Goal: Information Seeking & Learning: Learn about a topic

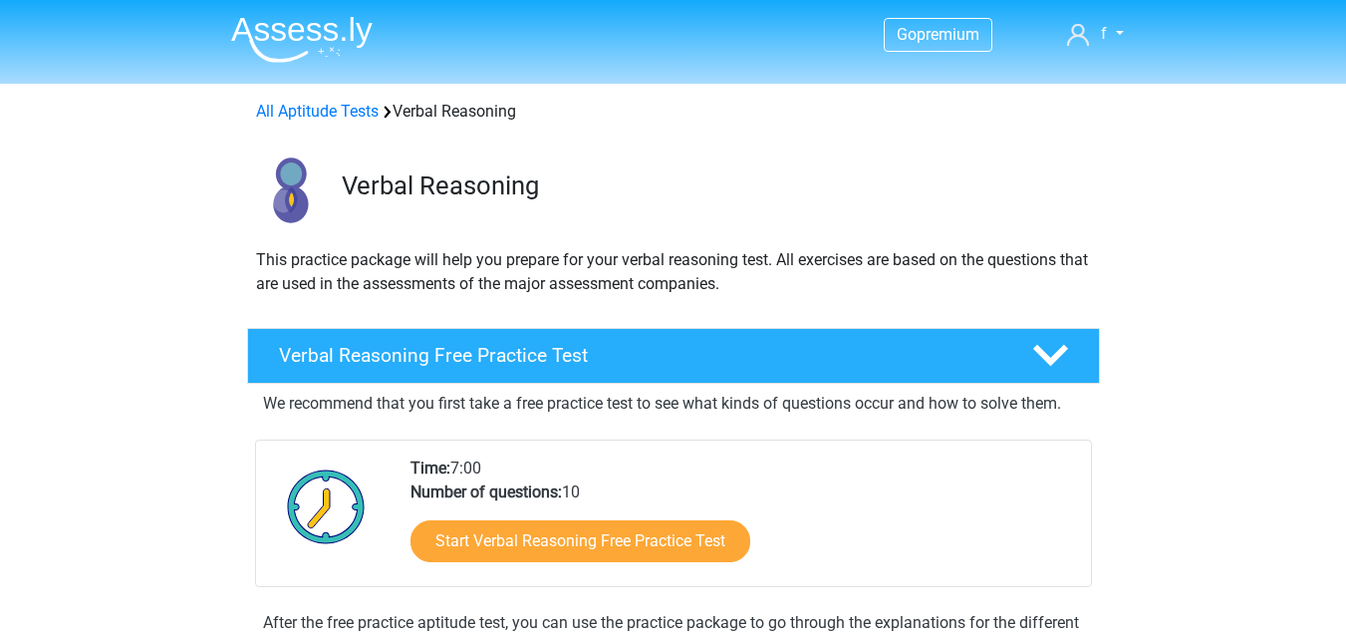
scroll to position [312, 0]
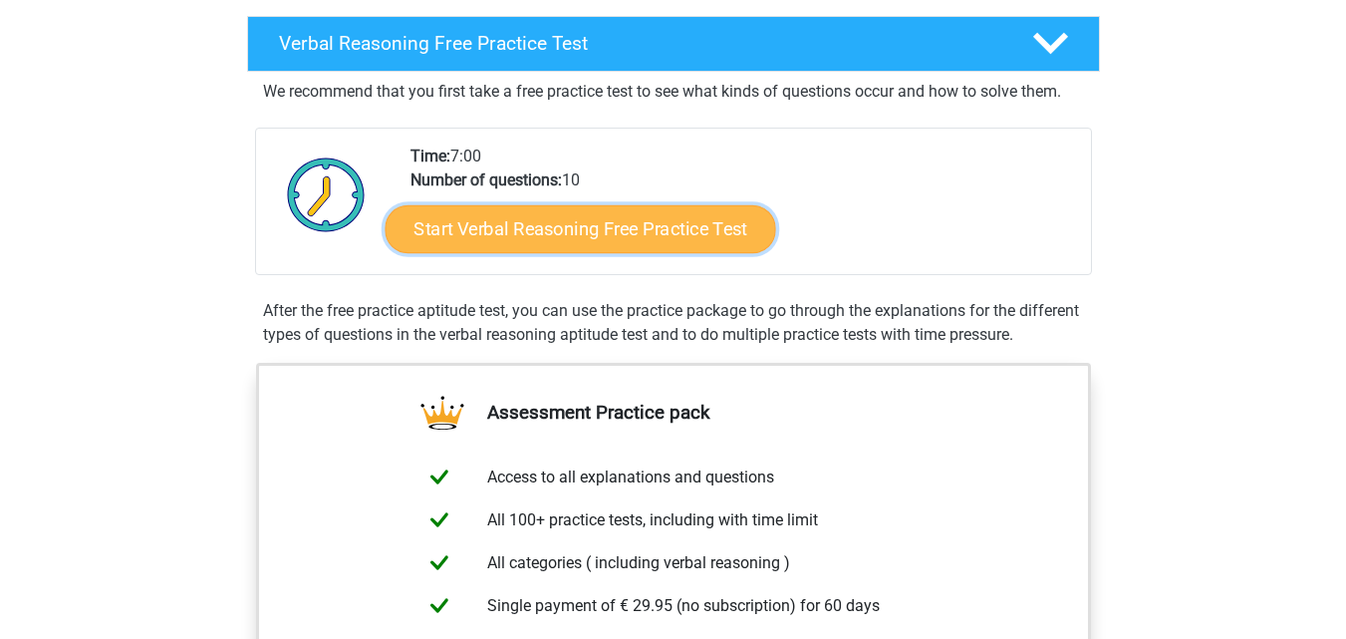
click at [611, 238] on link "Start Verbal Reasoning Free Practice Test" at bounding box center [580, 229] width 391 height 48
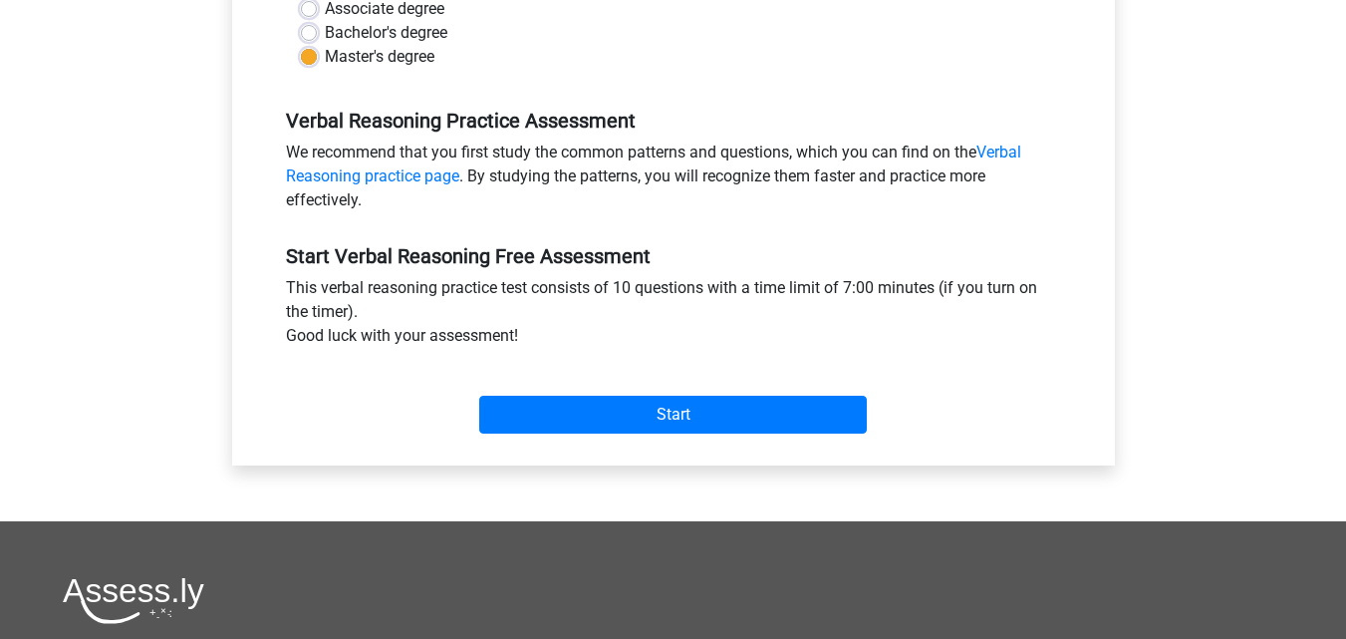
scroll to position [533, 0]
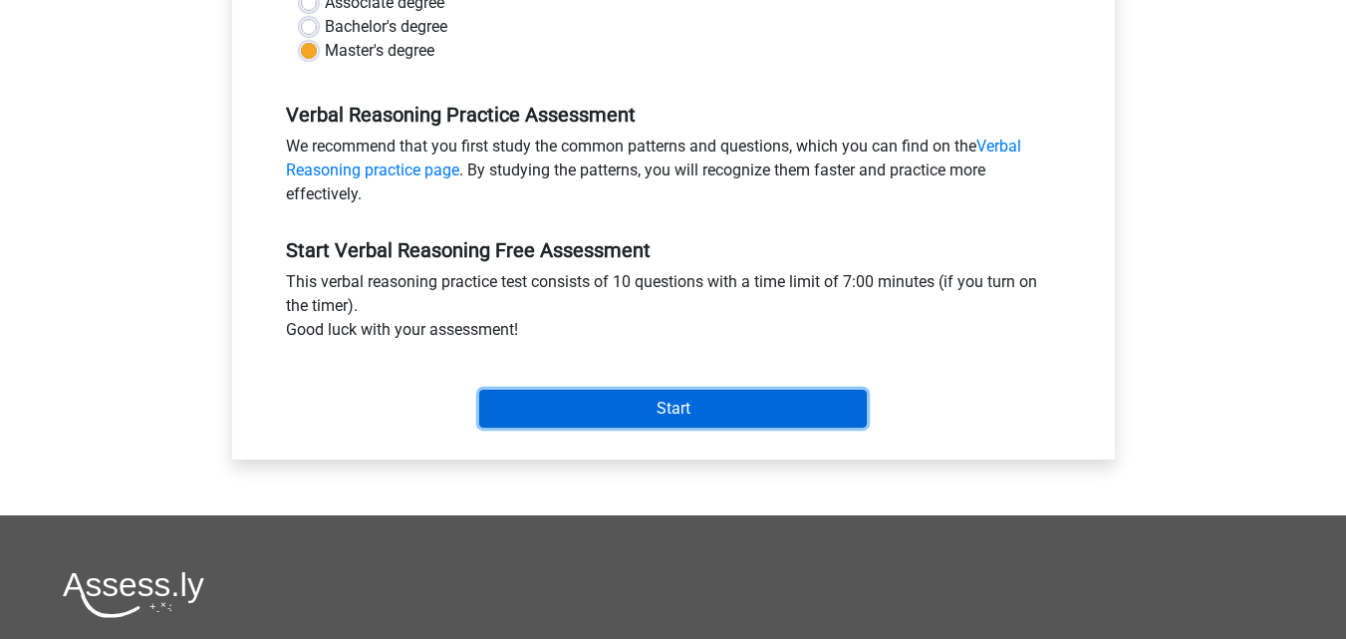
click at [633, 399] on input "Start" at bounding box center [673, 409] width 388 height 38
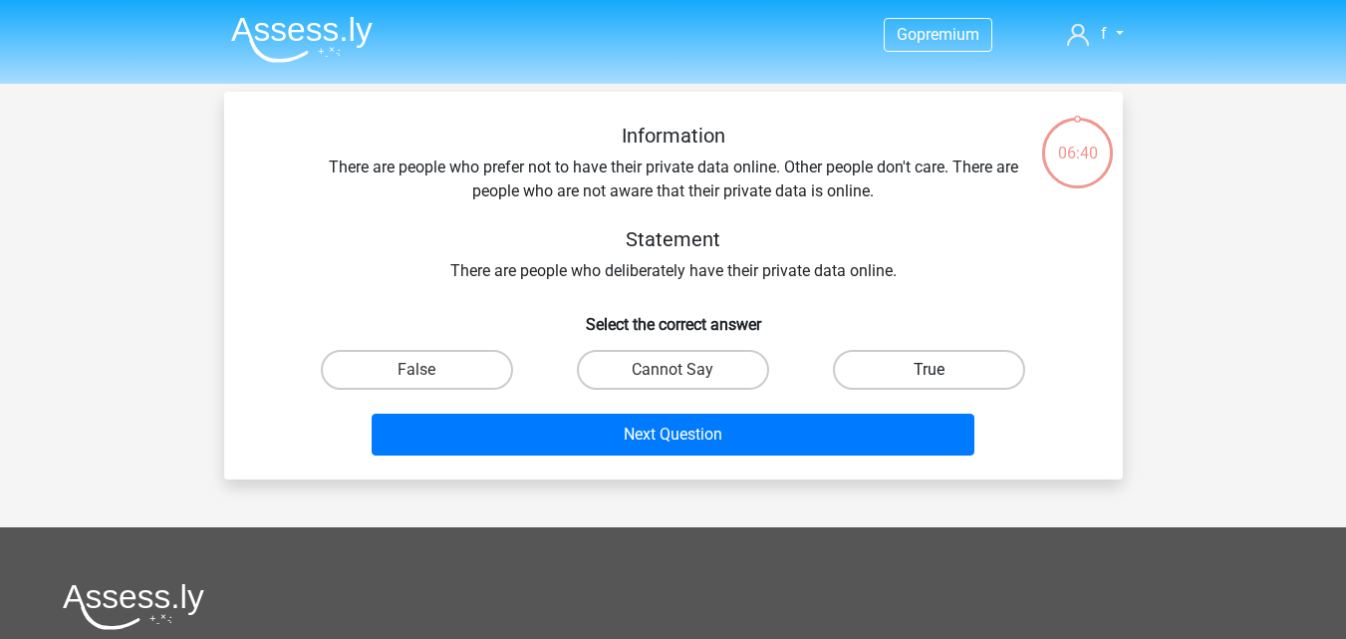
click at [906, 372] on label "True" at bounding box center [929, 370] width 192 height 40
click at [929, 372] on input "True" at bounding box center [935, 376] width 13 height 13
radio input "true"
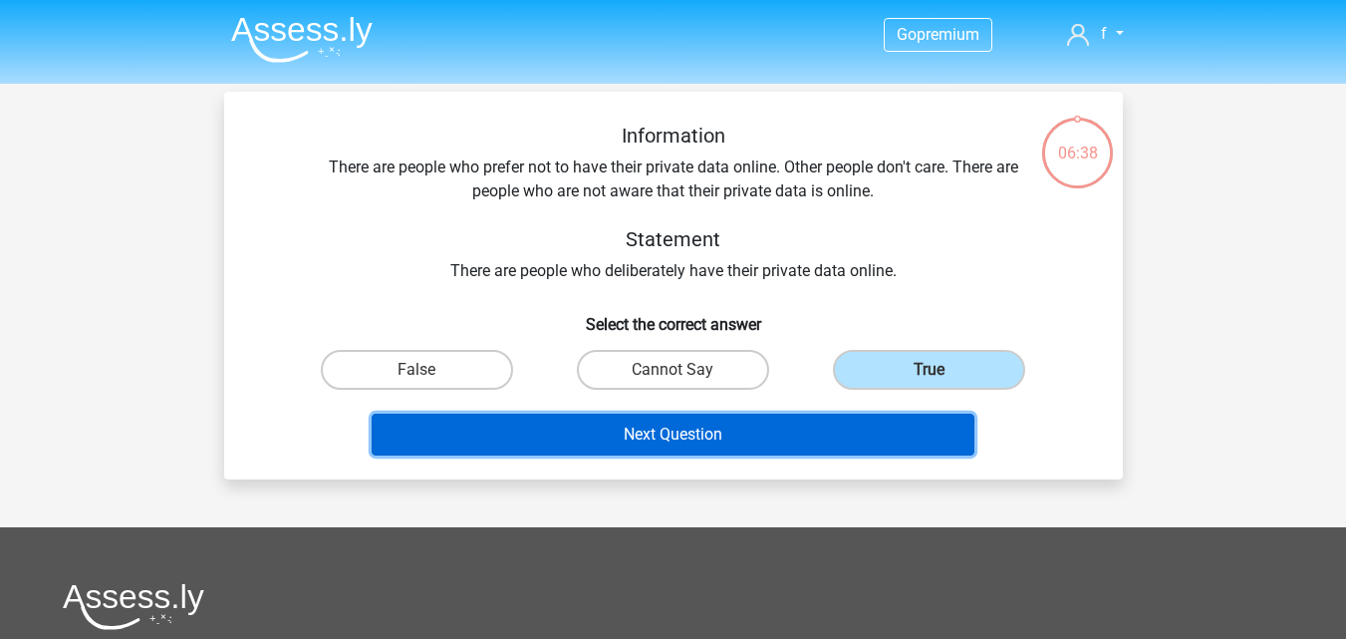
click at [780, 436] on button "Next Question" at bounding box center [673, 434] width 603 height 42
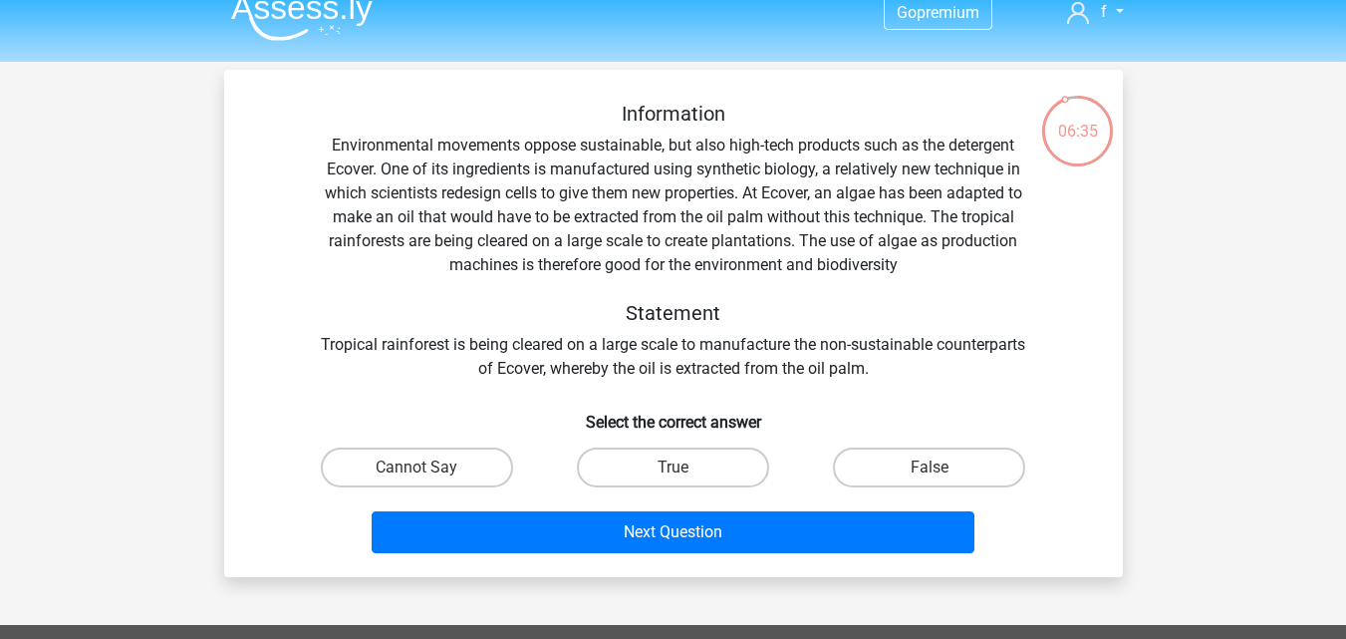
scroll to position [24, 0]
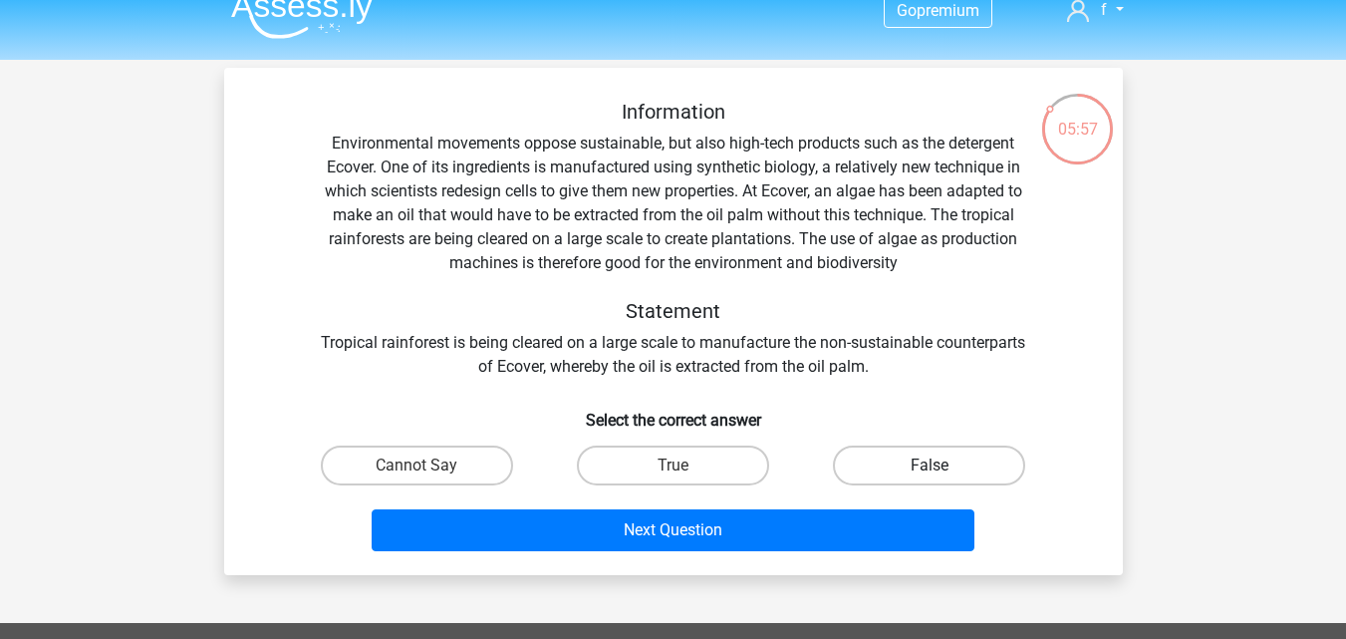
click at [886, 468] on label "False" at bounding box center [929, 465] width 192 height 40
click at [929, 468] on input "False" at bounding box center [935, 471] width 13 height 13
radio input "true"
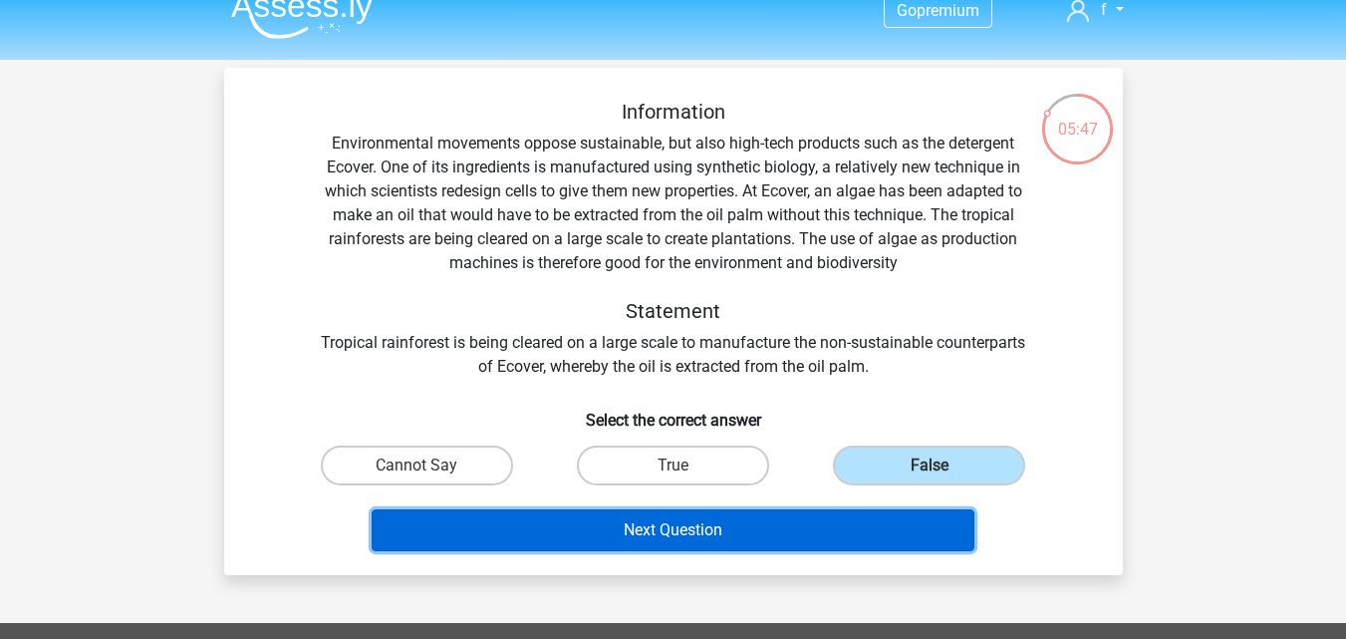
click at [743, 533] on button "Next Question" at bounding box center [673, 530] width 603 height 42
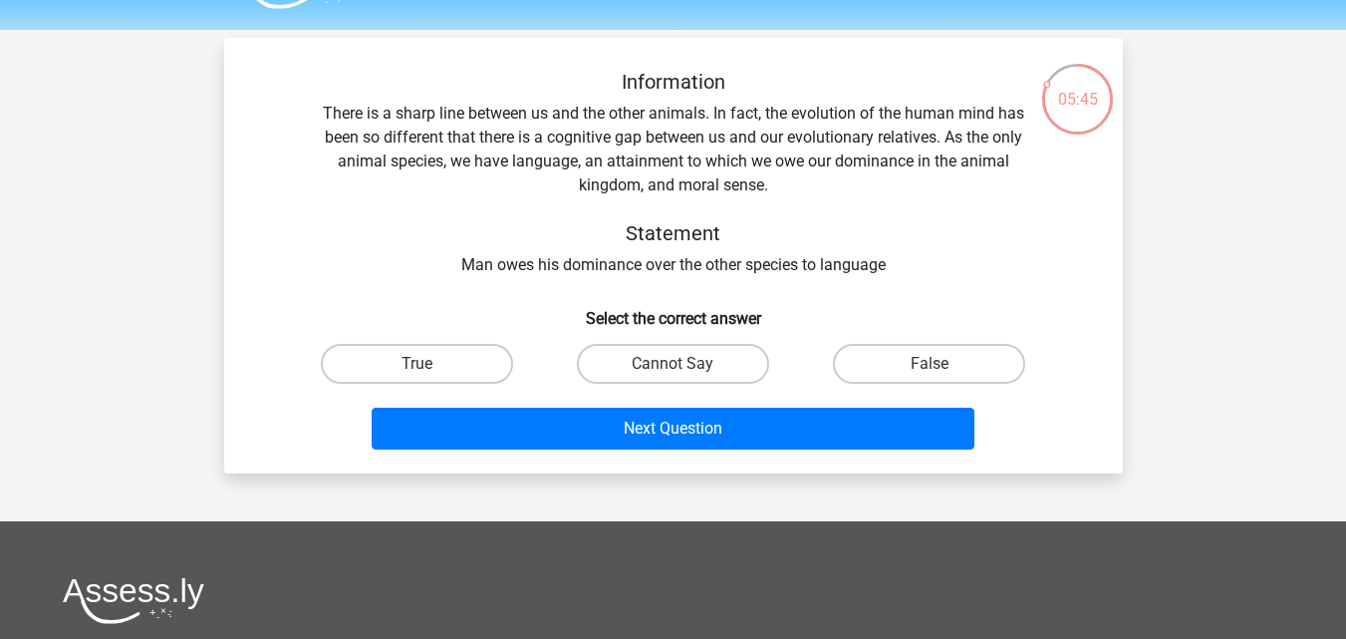
scroll to position [12, 0]
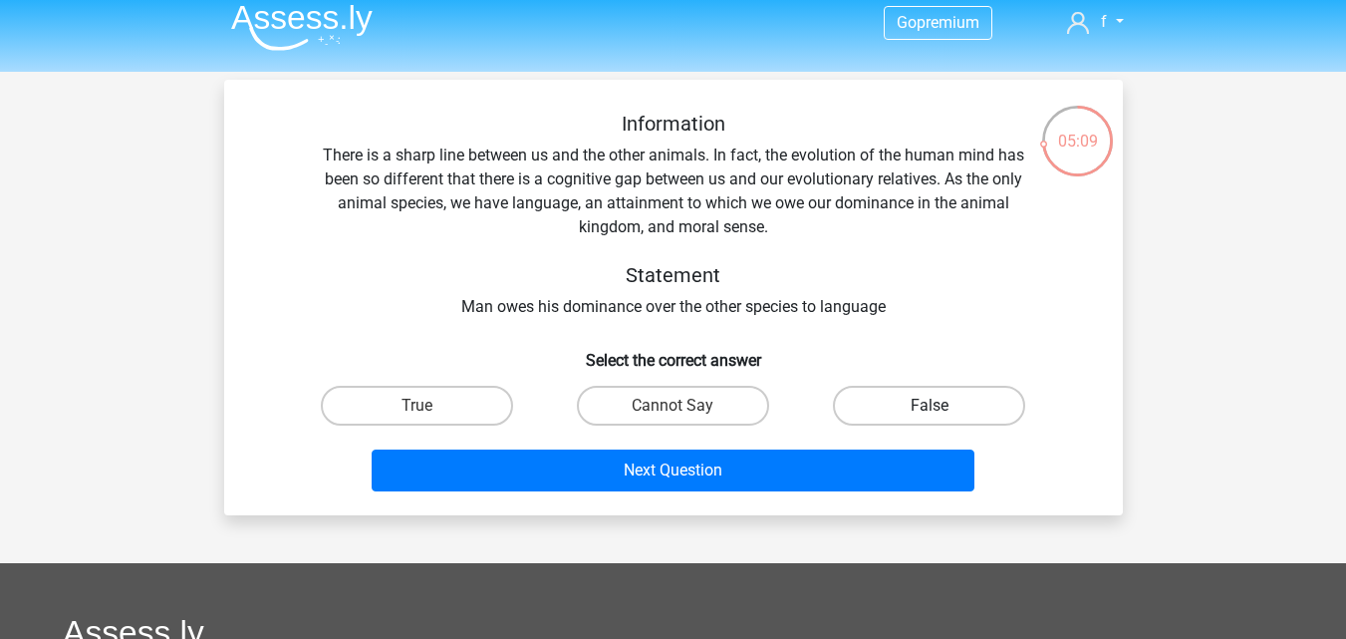
click at [940, 394] on label "False" at bounding box center [929, 406] width 192 height 40
click at [940, 405] on input "False" at bounding box center [935, 411] width 13 height 13
radio input "true"
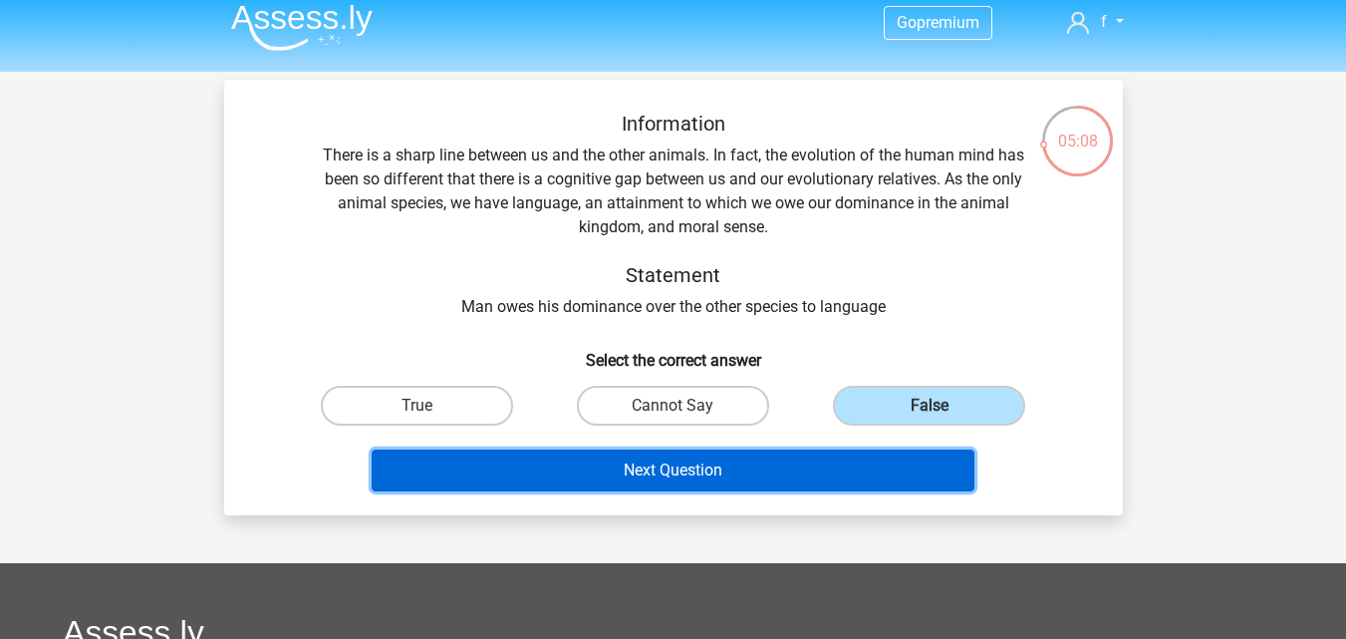
click at [822, 462] on button "Next Question" at bounding box center [673, 470] width 603 height 42
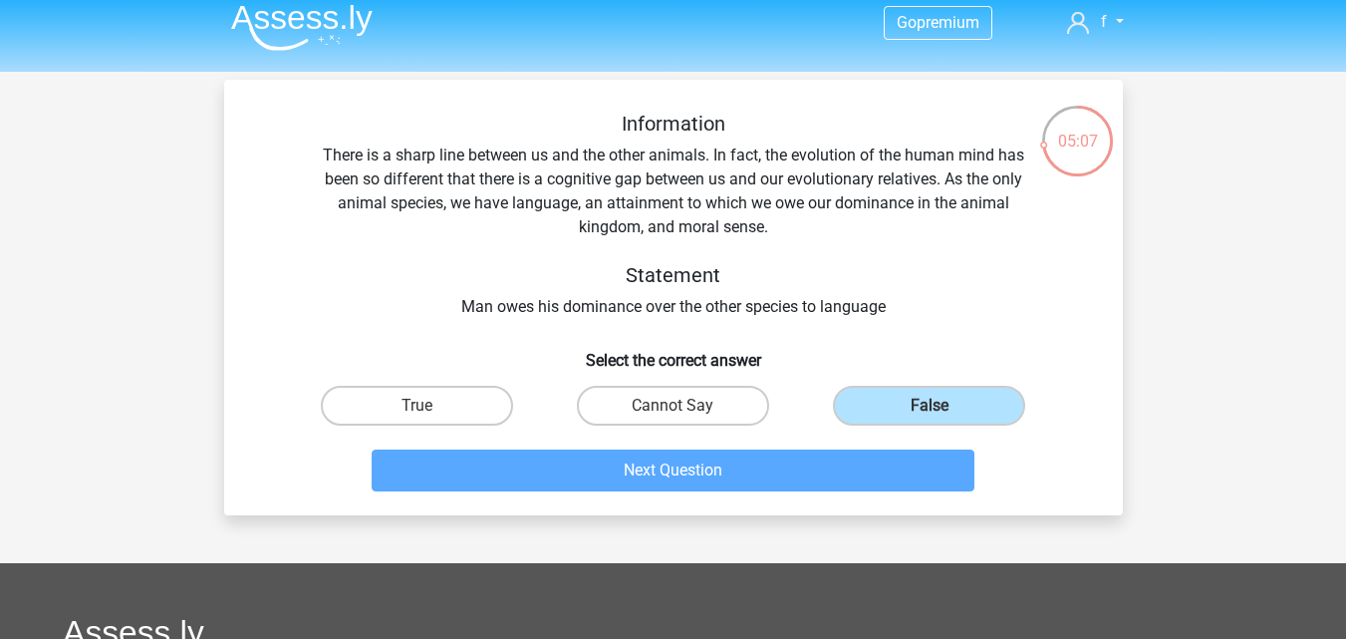
scroll to position [92, 0]
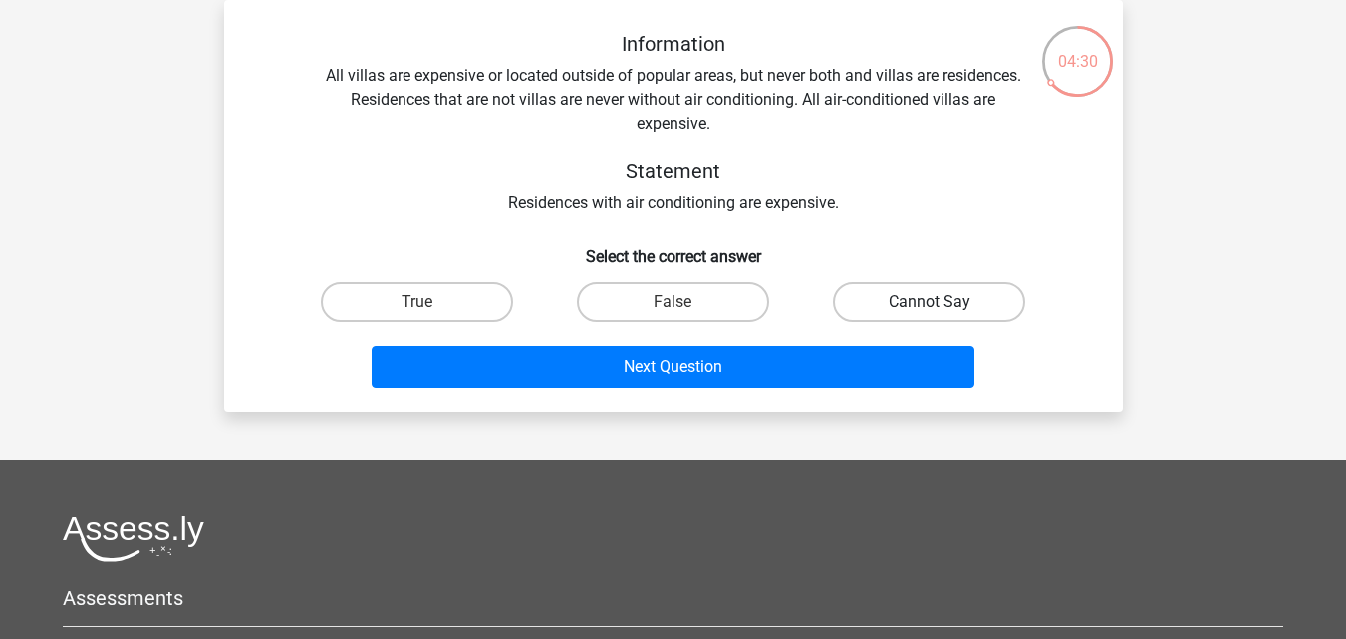
click at [983, 306] on label "Cannot Say" at bounding box center [929, 302] width 192 height 40
click at [942, 306] on input "Cannot Say" at bounding box center [935, 308] width 13 height 13
radio input "true"
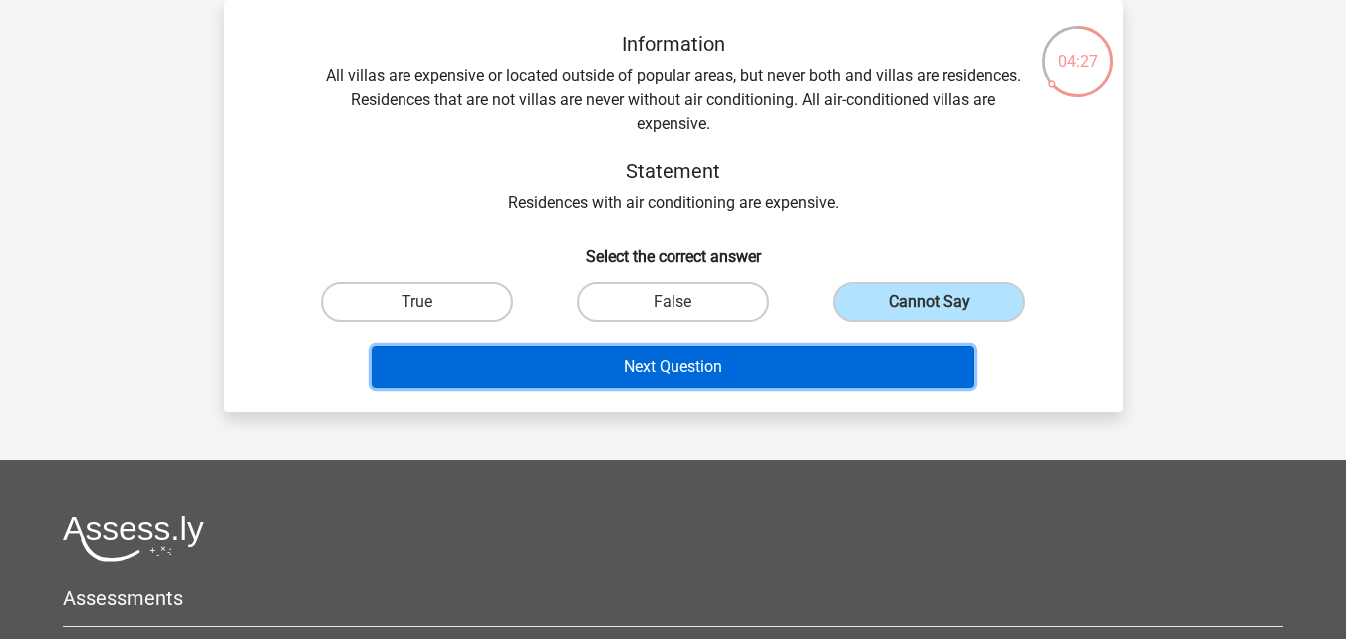
click at [790, 351] on button "Next Question" at bounding box center [673, 367] width 603 height 42
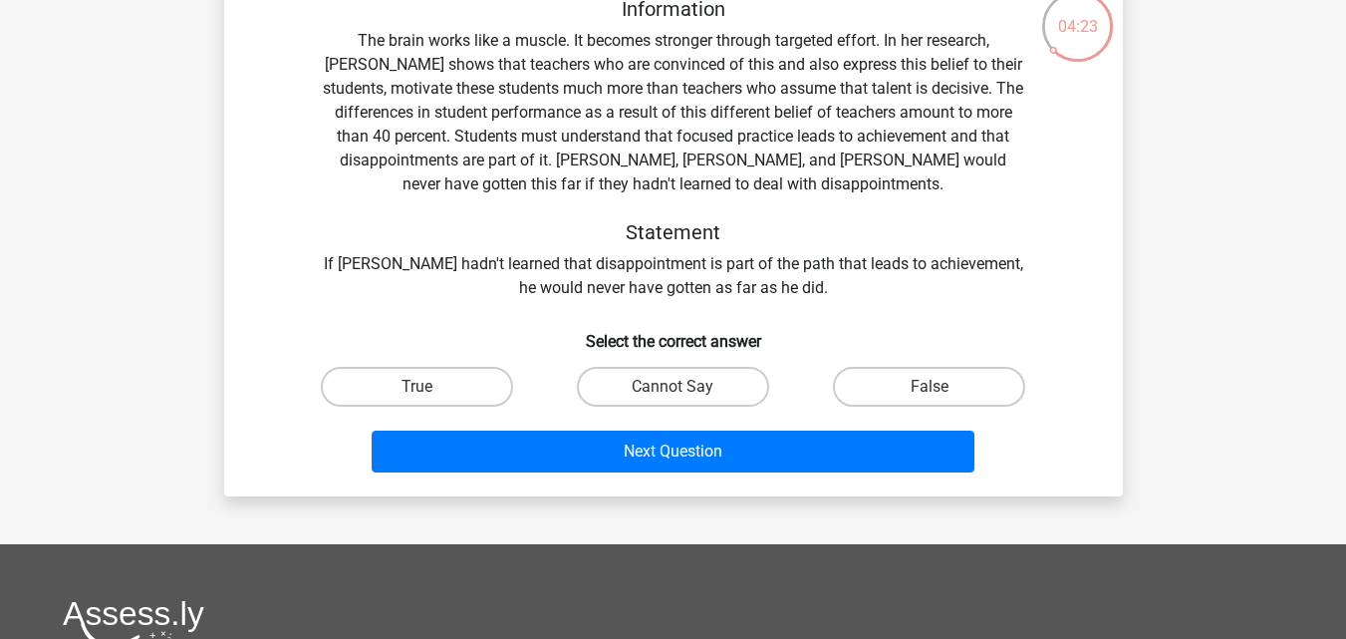
scroll to position [70, 0]
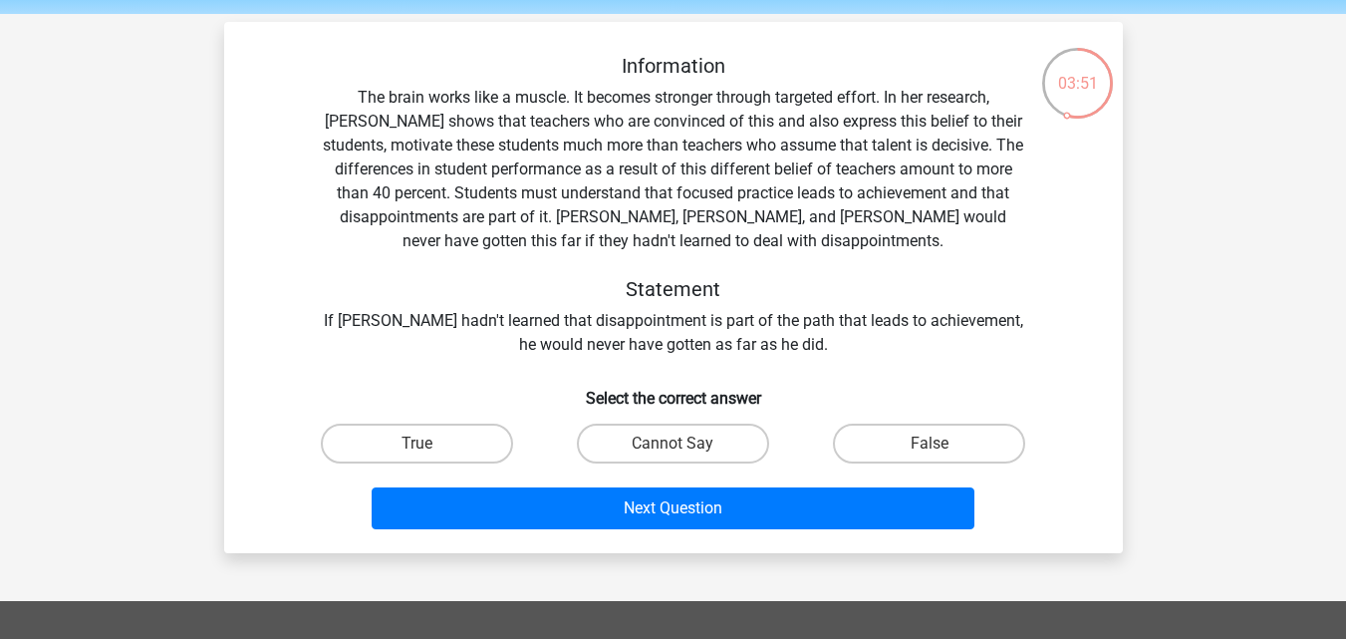
click at [508, 423] on div "True" at bounding box center [417, 443] width 240 height 40
click at [500, 437] on label "True" at bounding box center [417, 443] width 192 height 40
click at [429, 443] on input "True" at bounding box center [422, 449] width 13 height 13
radio input "true"
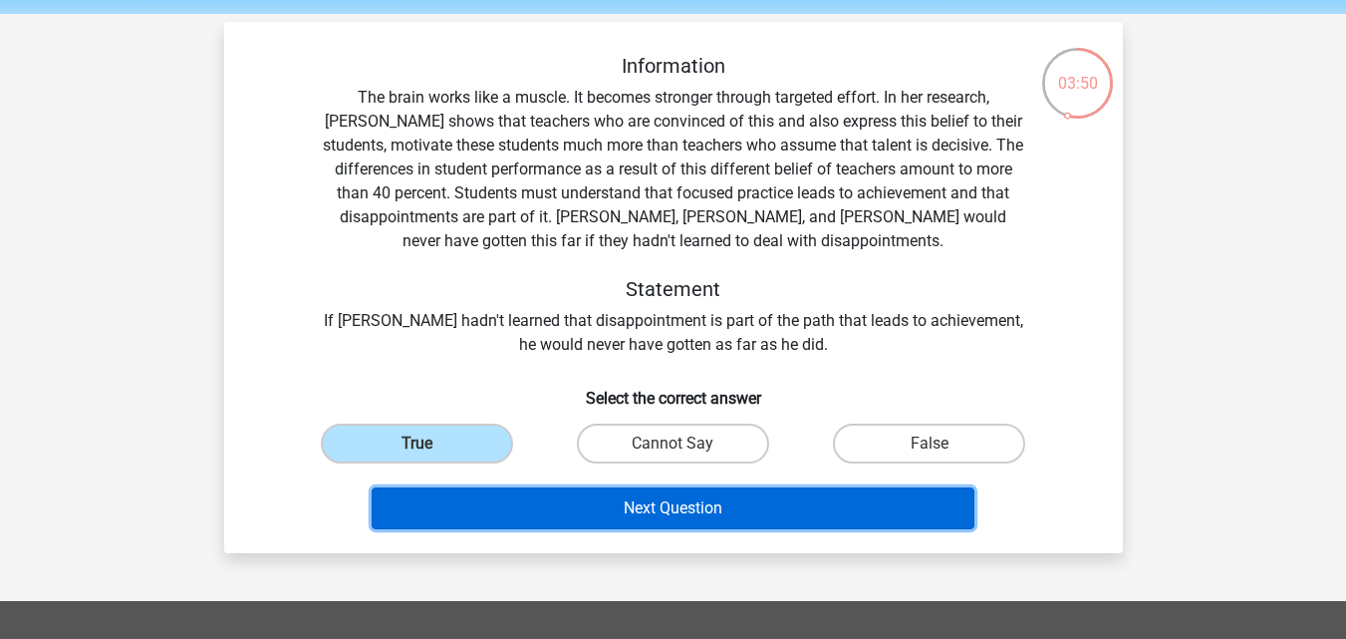
click at [609, 497] on button "Next Question" at bounding box center [673, 508] width 603 height 42
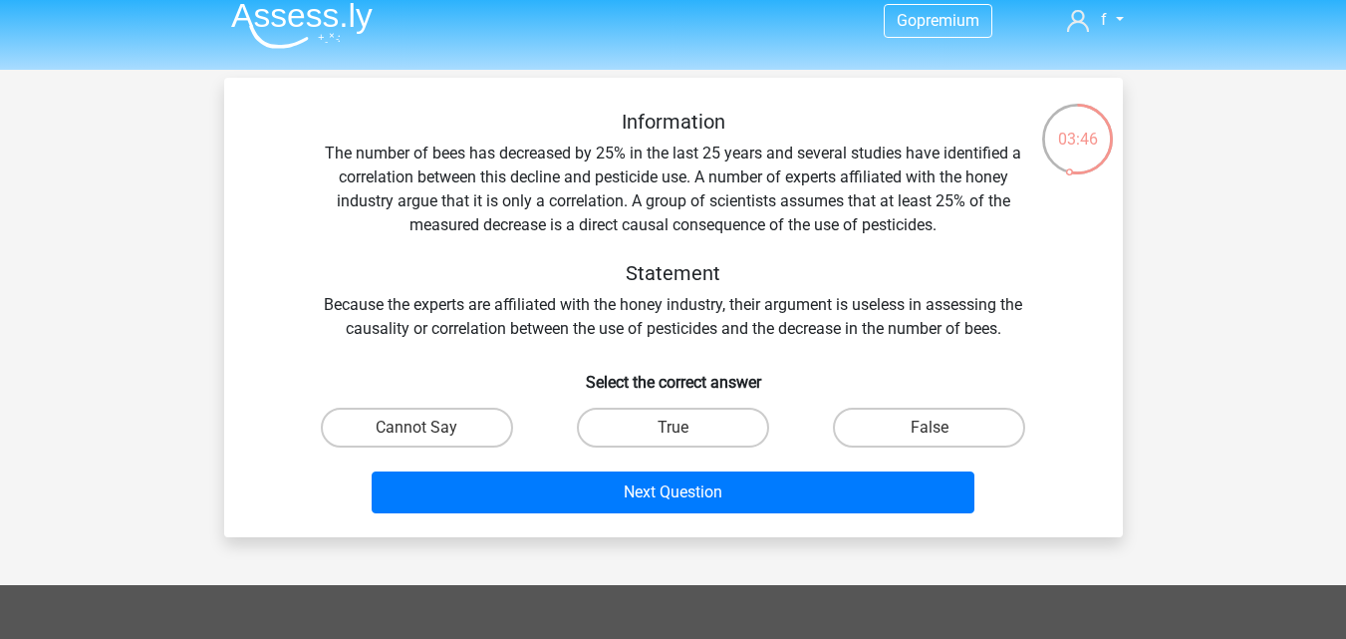
scroll to position [17, 0]
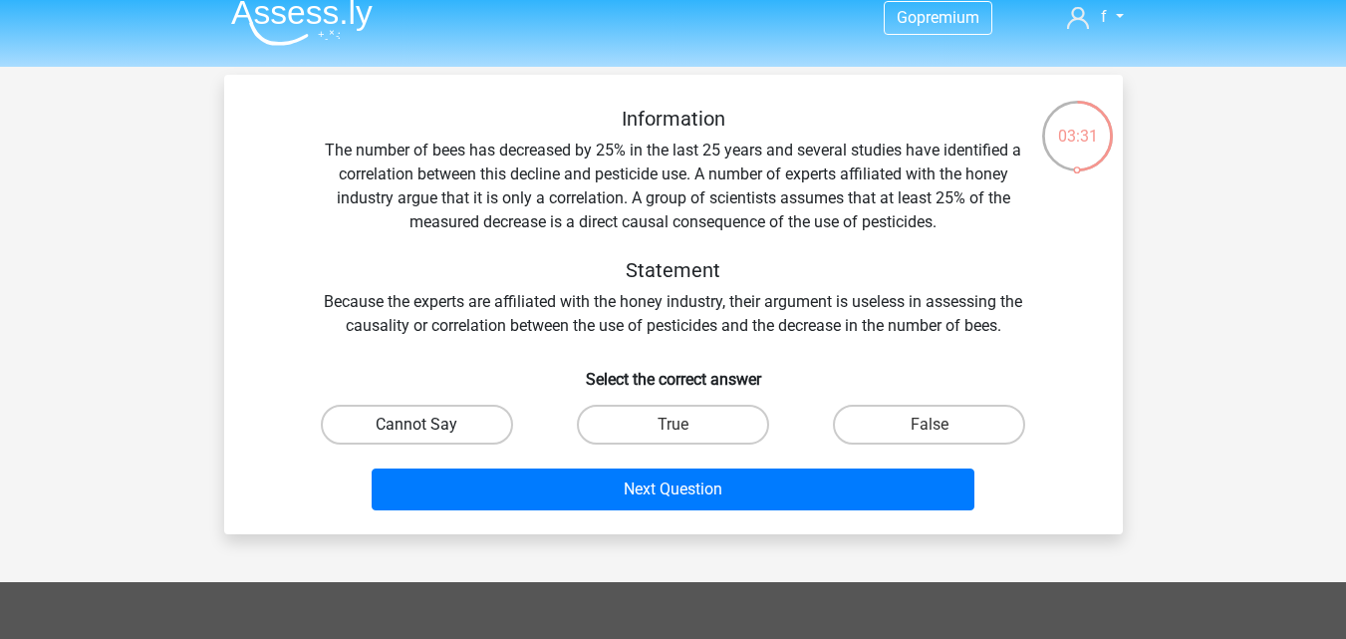
click at [470, 433] on label "Cannot Say" at bounding box center [417, 424] width 192 height 40
click at [429, 433] on input "Cannot Say" at bounding box center [422, 430] width 13 height 13
radio input "true"
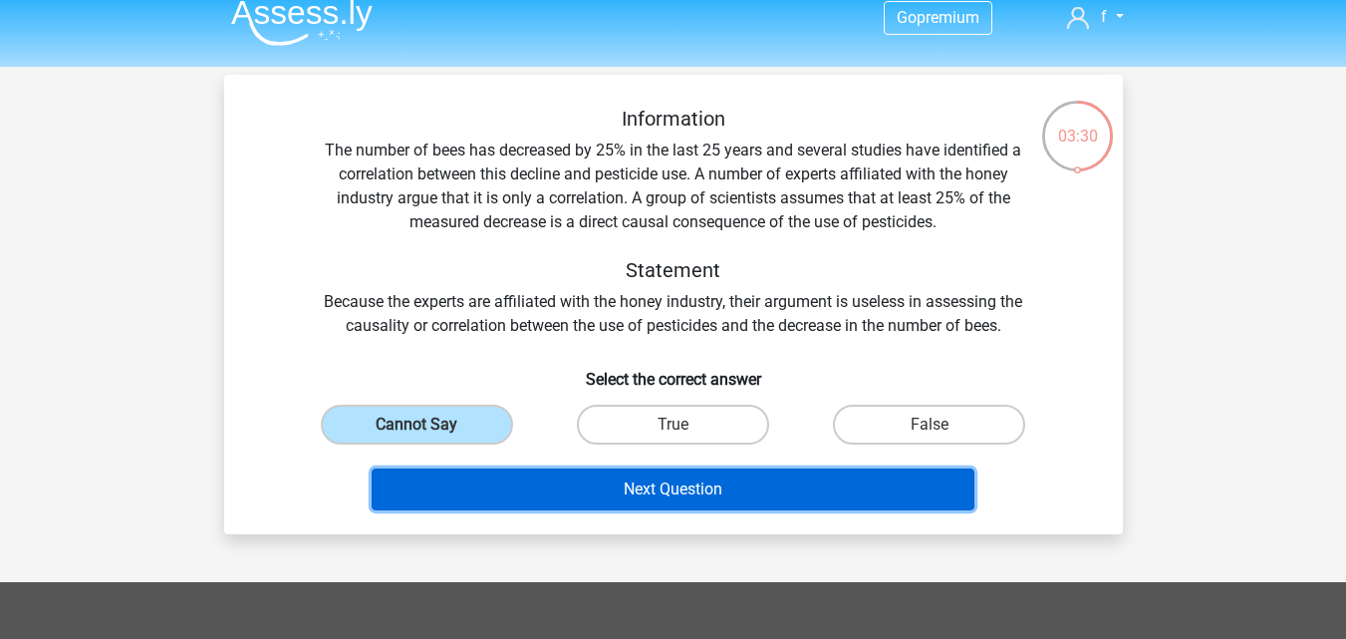
click at [592, 478] on button "Next Question" at bounding box center [673, 489] width 603 height 42
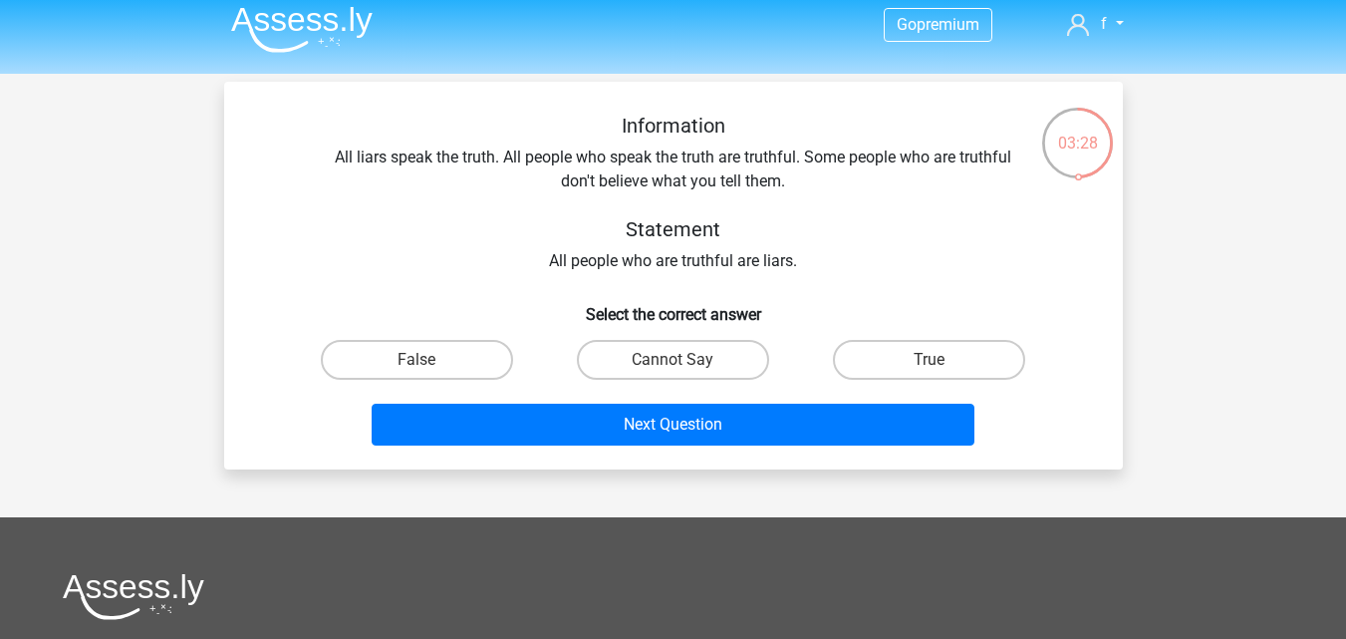
scroll to position [0, 0]
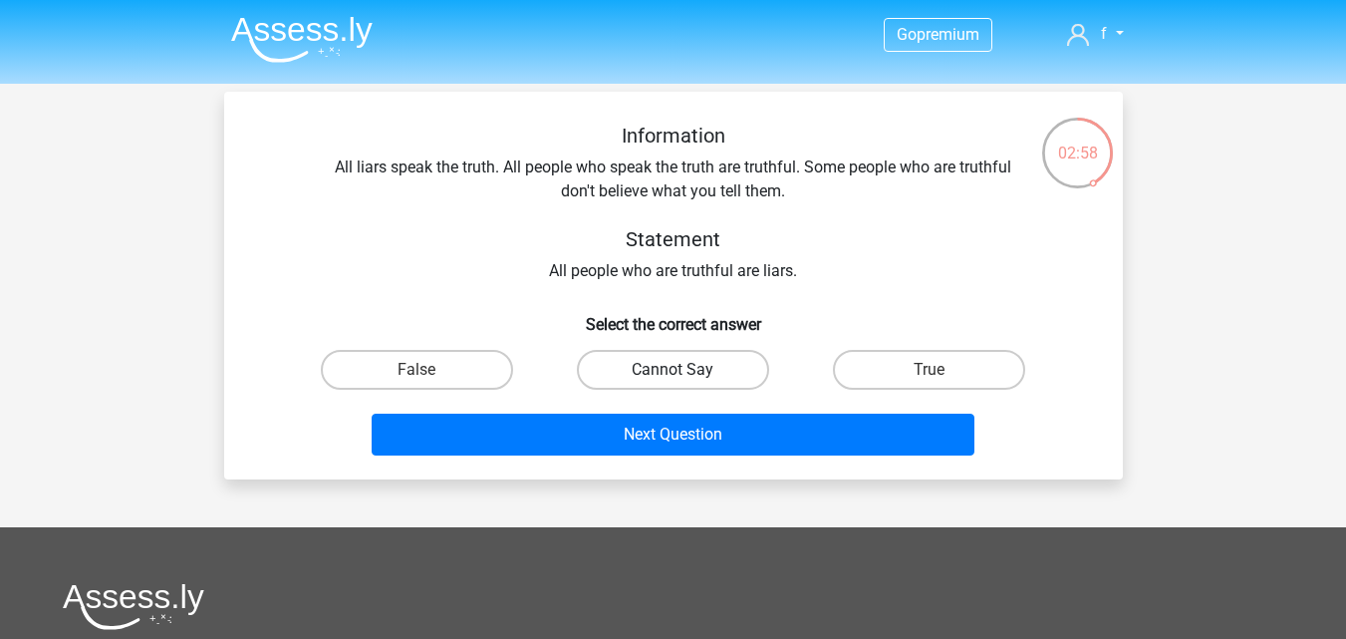
click at [691, 350] on label "Cannot Say" at bounding box center [673, 370] width 192 height 40
click at [685, 370] on input "Cannot Say" at bounding box center [678, 376] width 13 height 13
radio input "true"
click at [498, 367] on label "False" at bounding box center [417, 370] width 192 height 40
click at [429, 370] on input "False" at bounding box center [422, 376] width 13 height 13
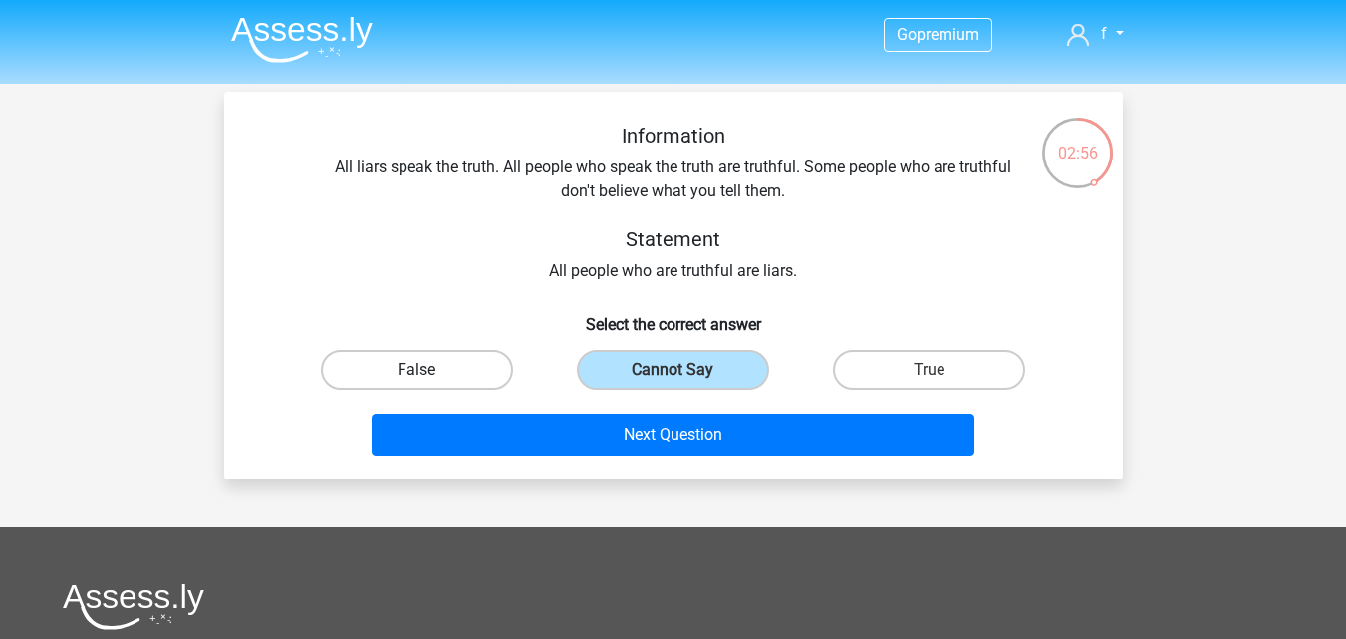
radio input "true"
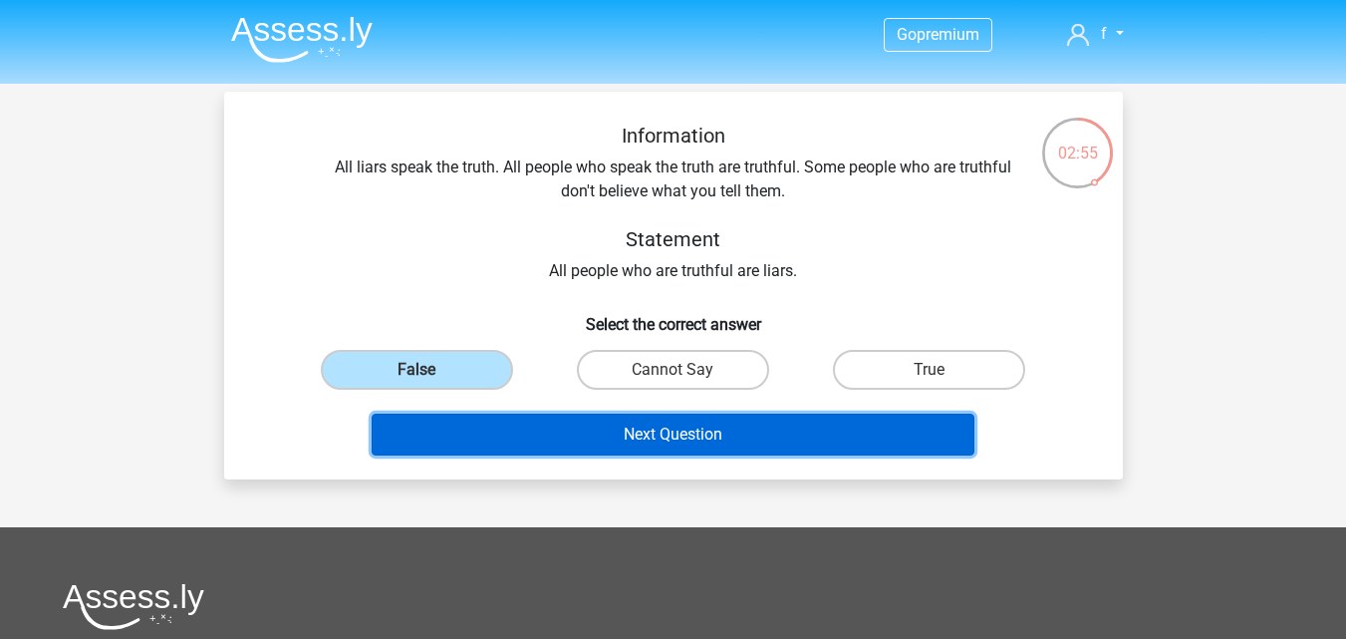
click at [585, 425] on button "Next Question" at bounding box center [673, 434] width 603 height 42
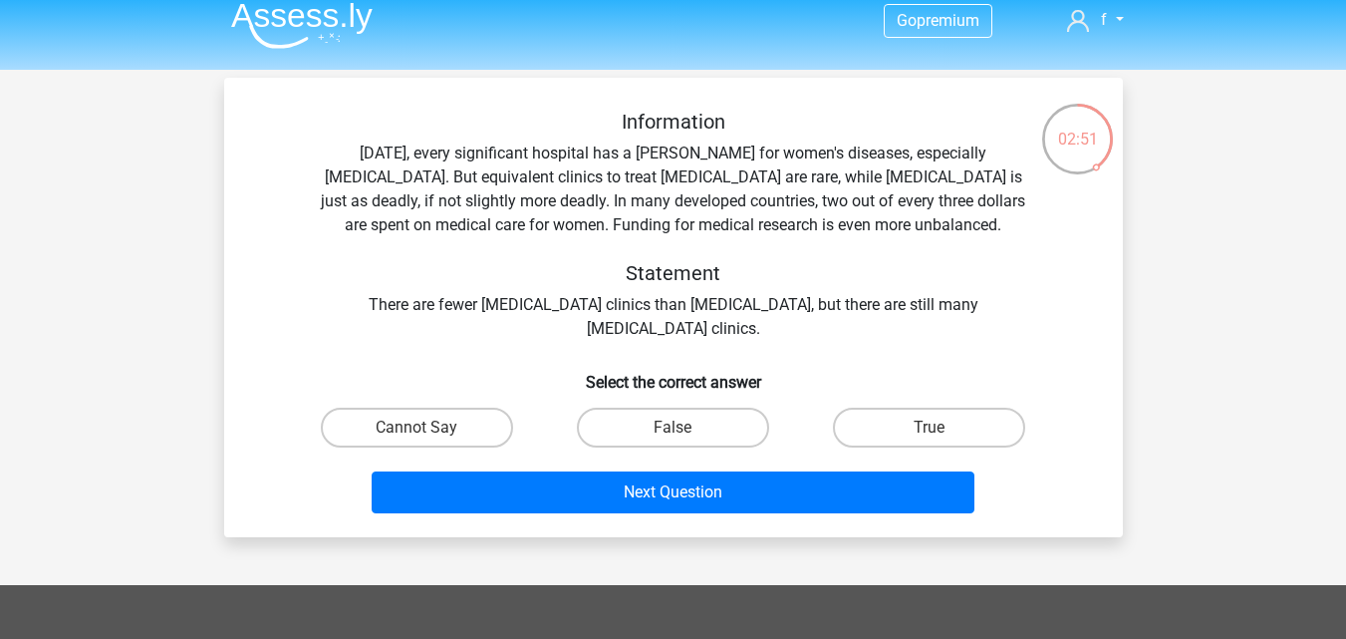
scroll to position [3, 0]
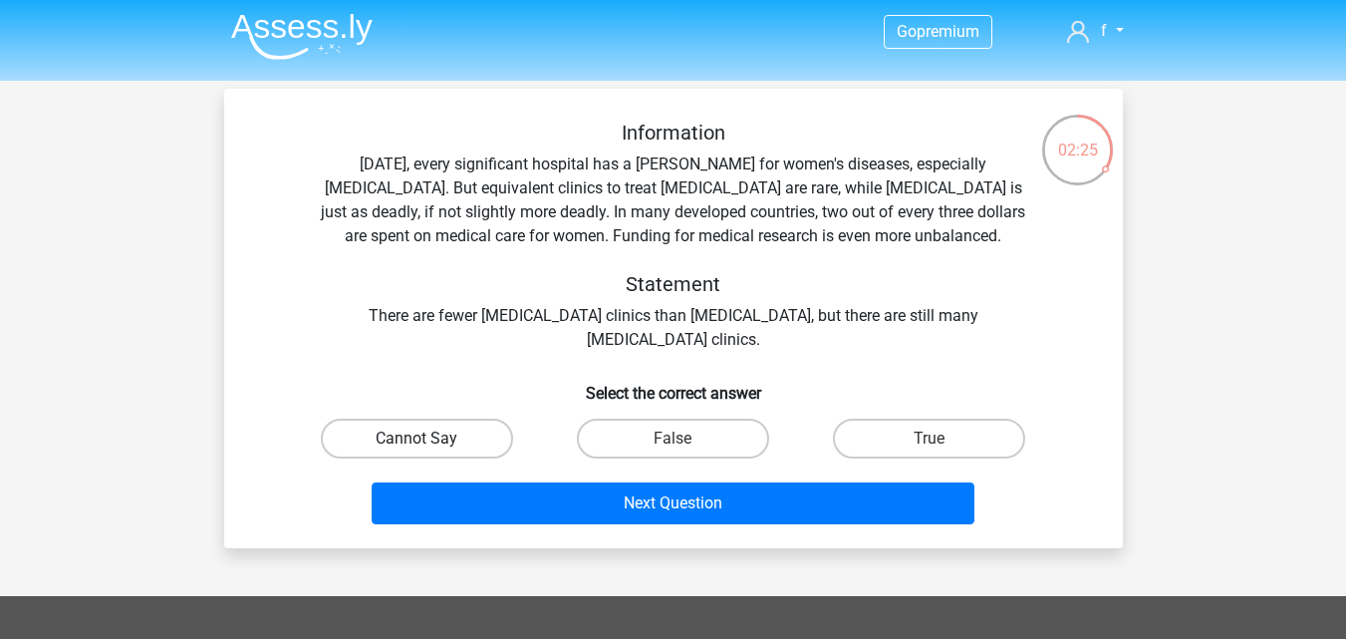
click at [483, 440] on label "Cannot Say" at bounding box center [417, 438] width 192 height 40
click at [429, 440] on input "Cannot Say" at bounding box center [422, 444] width 13 height 13
radio input "true"
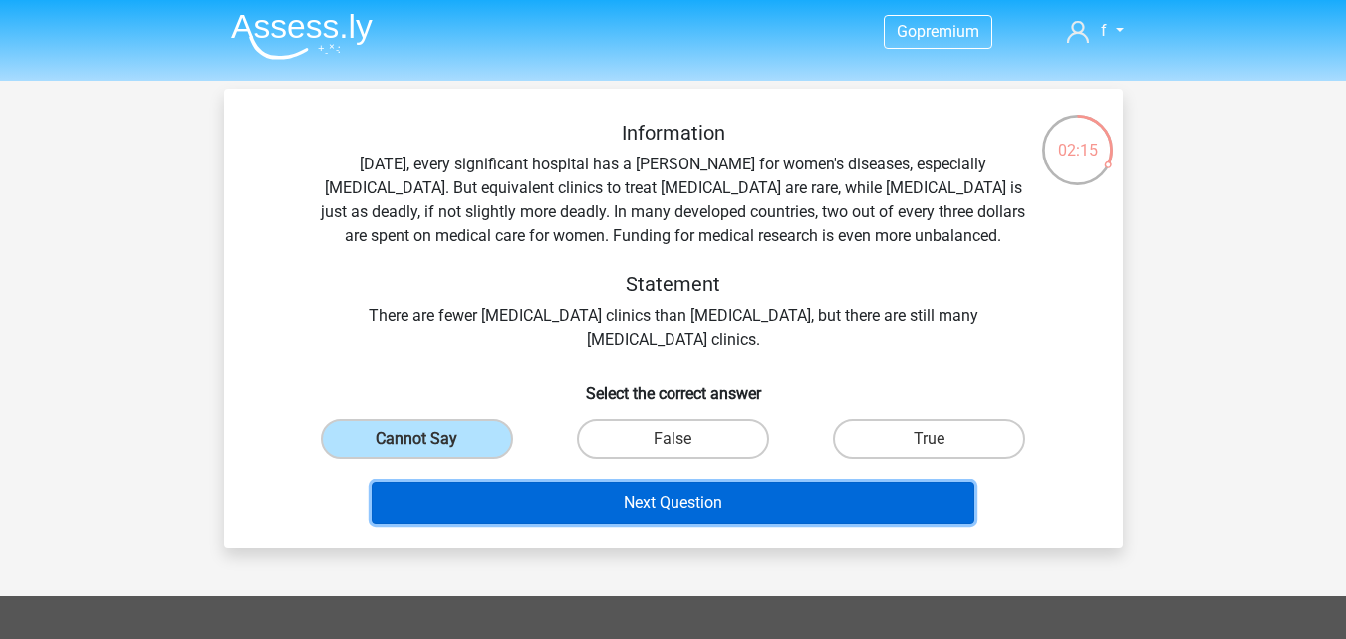
click at [684, 503] on button "Next Question" at bounding box center [673, 503] width 603 height 42
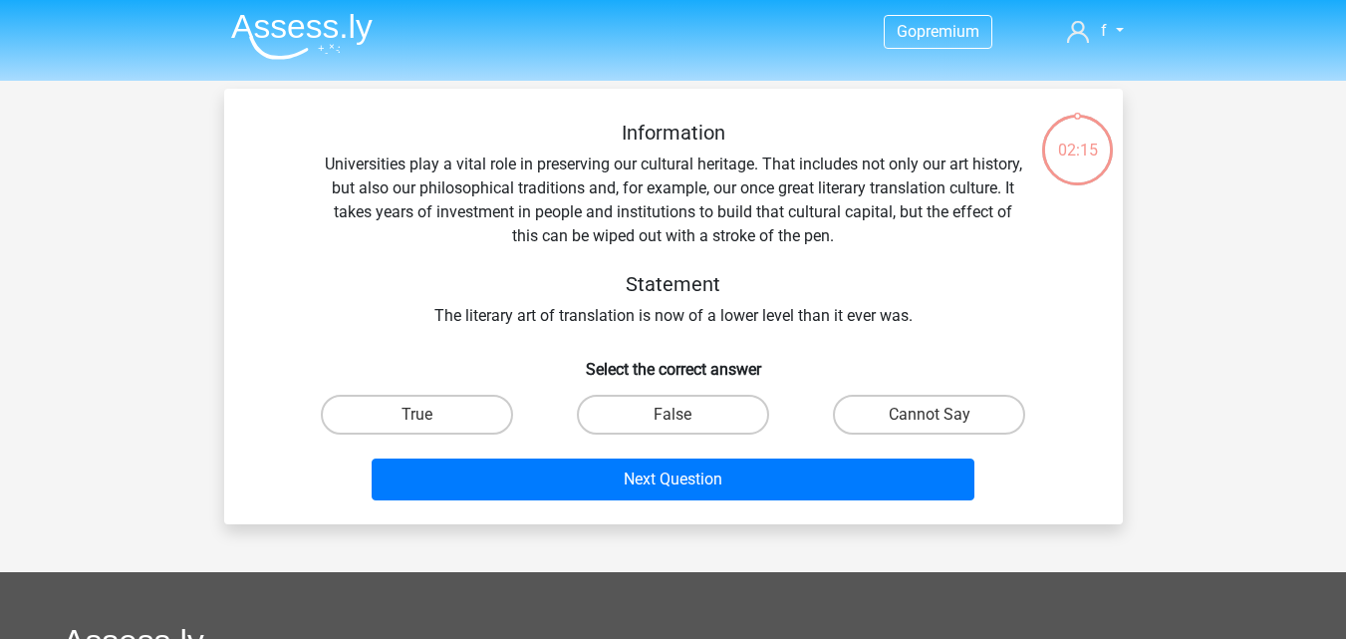
scroll to position [92, 0]
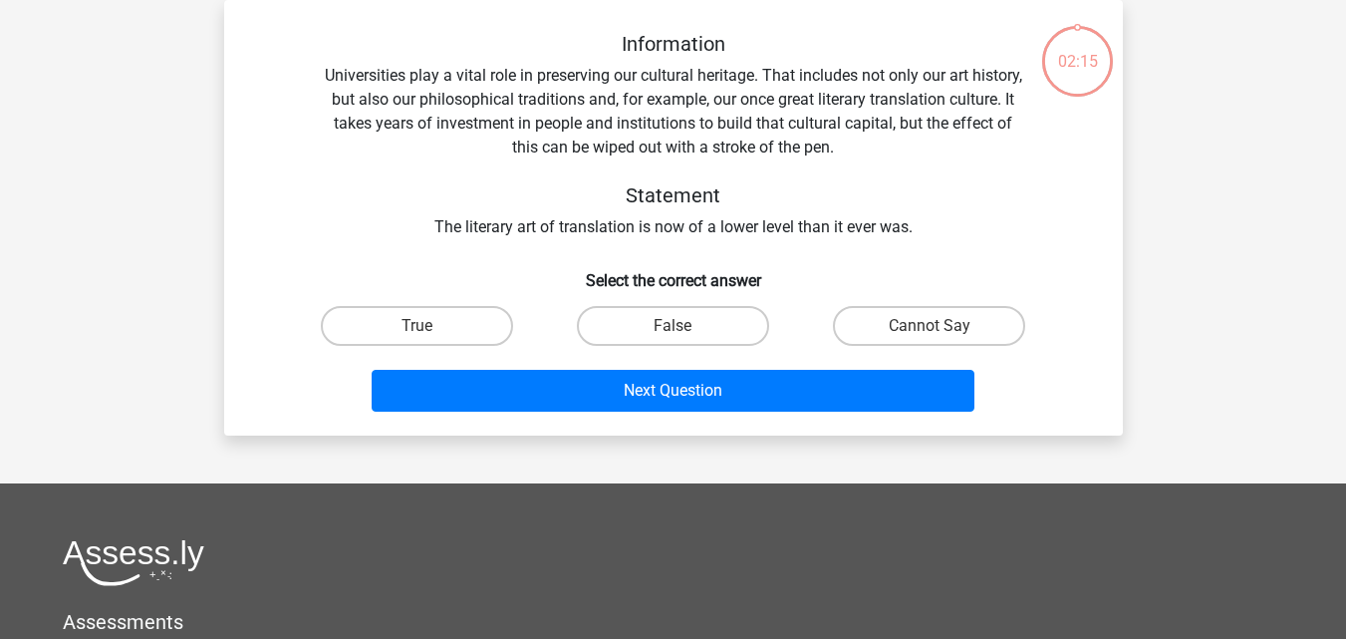
click at [684, 503] on div "Go premium f filipthegreat2010@hotmail.com" at bounding box center [673, 458] width 1346 height 1101
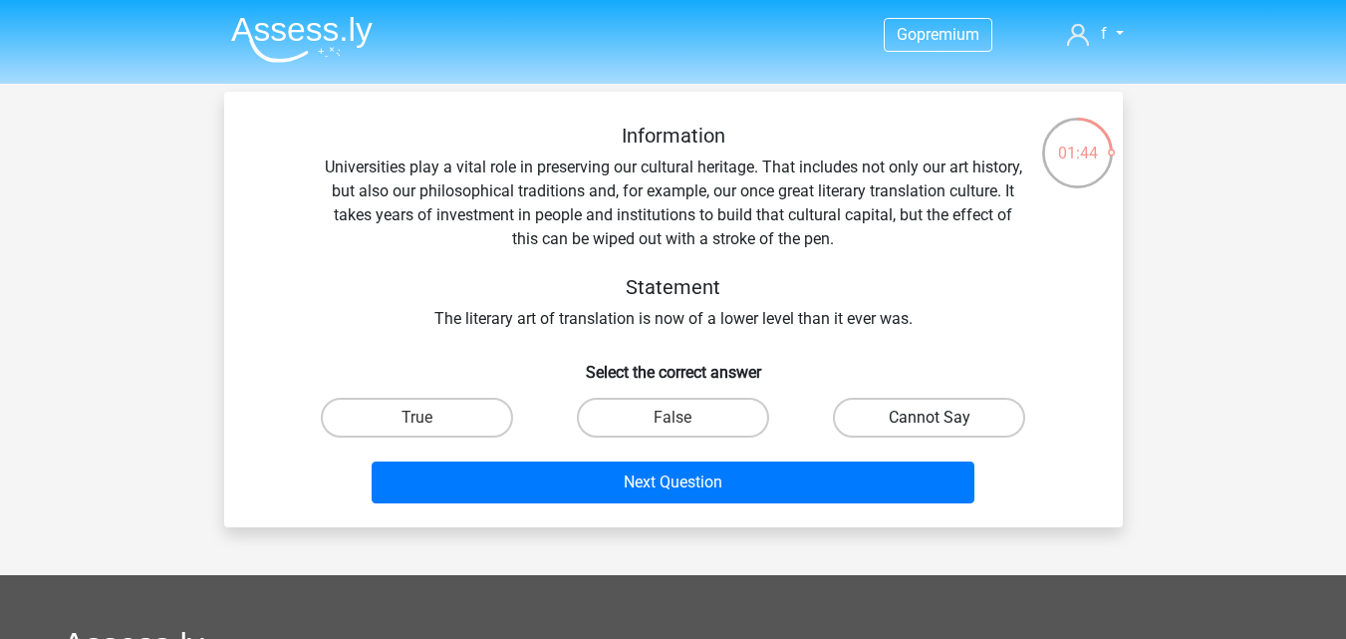
click at [909, 411] on label "Cannot Say" at bounding box center [929, 417] width 192 height 40
click at [929, 417] on input "Cannot Say" at bounding box center [935, 423] width 13 height 13
radio input "true"
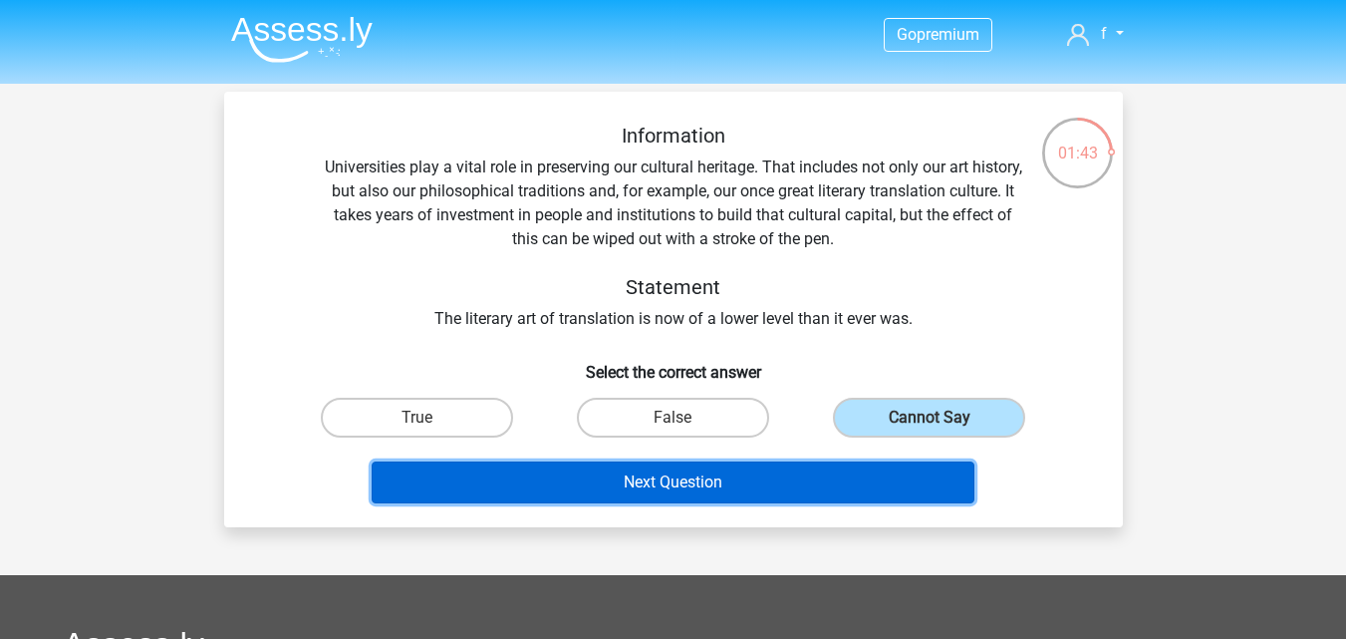
click at [835, 464] on button "Next Question" at bounding box center [673, 482] width 603 height 42
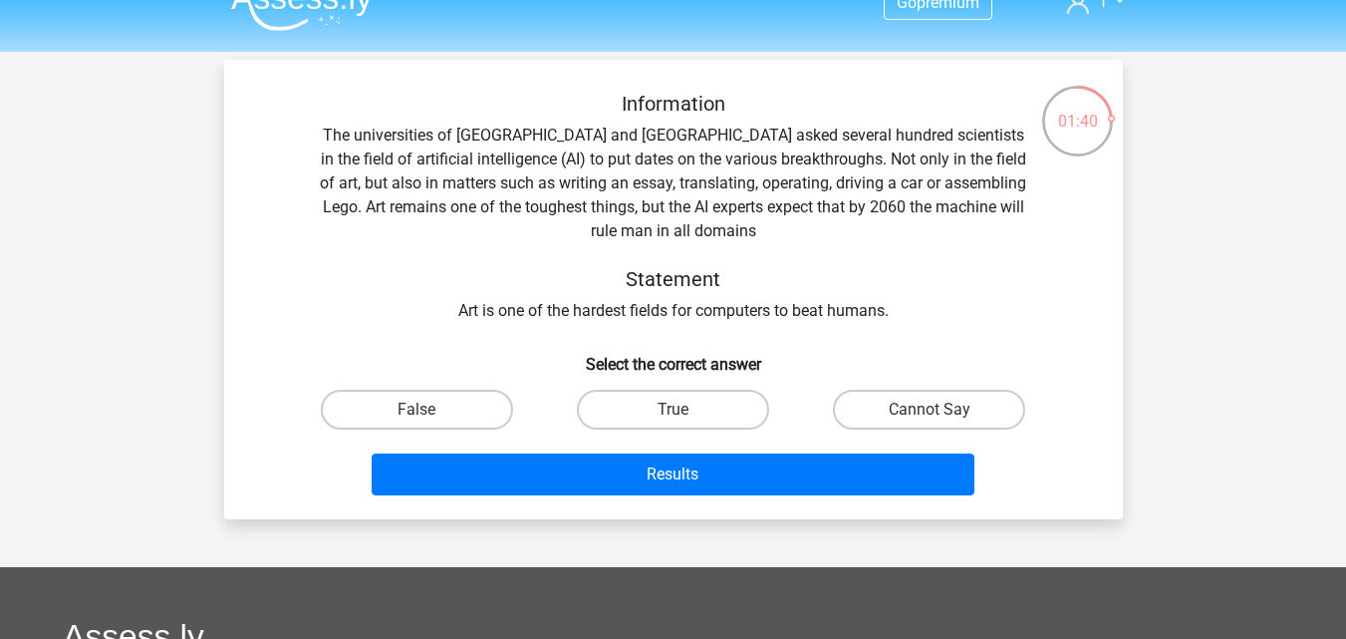
scroll to position [38, 0]
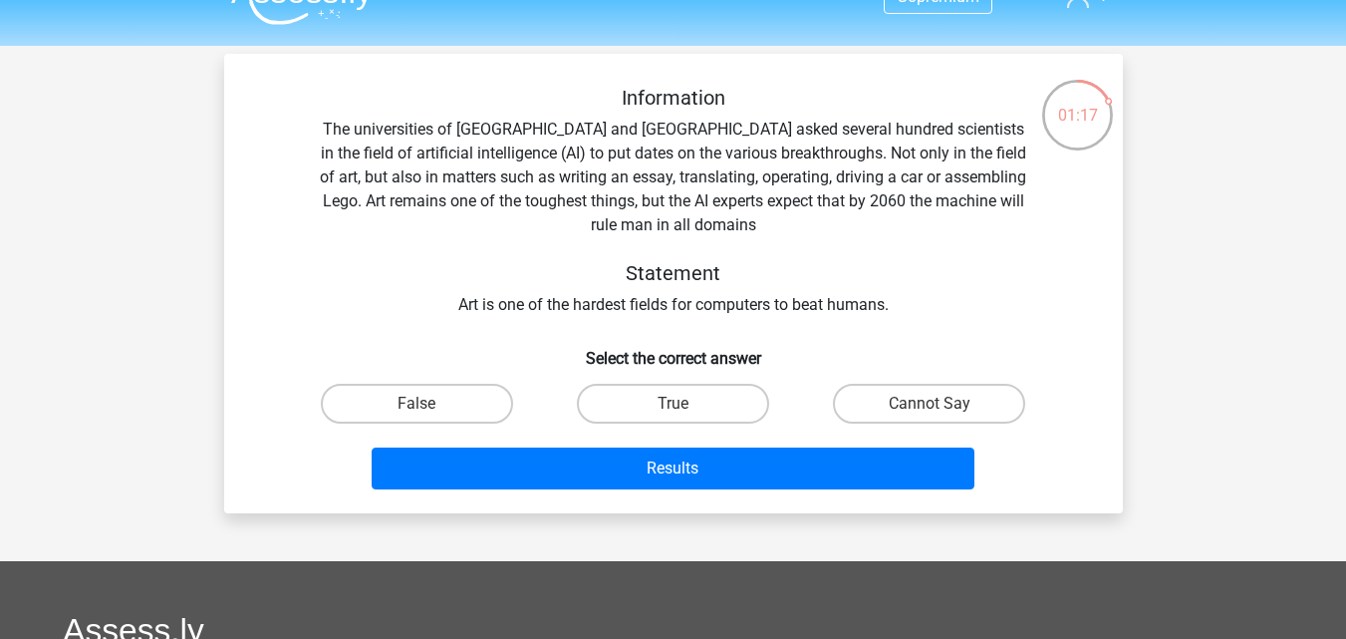
click at [572, 295] on div "Information The universities of Oxford and Yale asked several hundred scientist…" at bounding box center [673, 201] width 835 height 231
click at [711, 388] on label "True" at bounding box center [673, 404] width 192 height 40
click at [685, 403] on input "True" at bounding box center [678, 409] width 13 height 13
radio input "true"
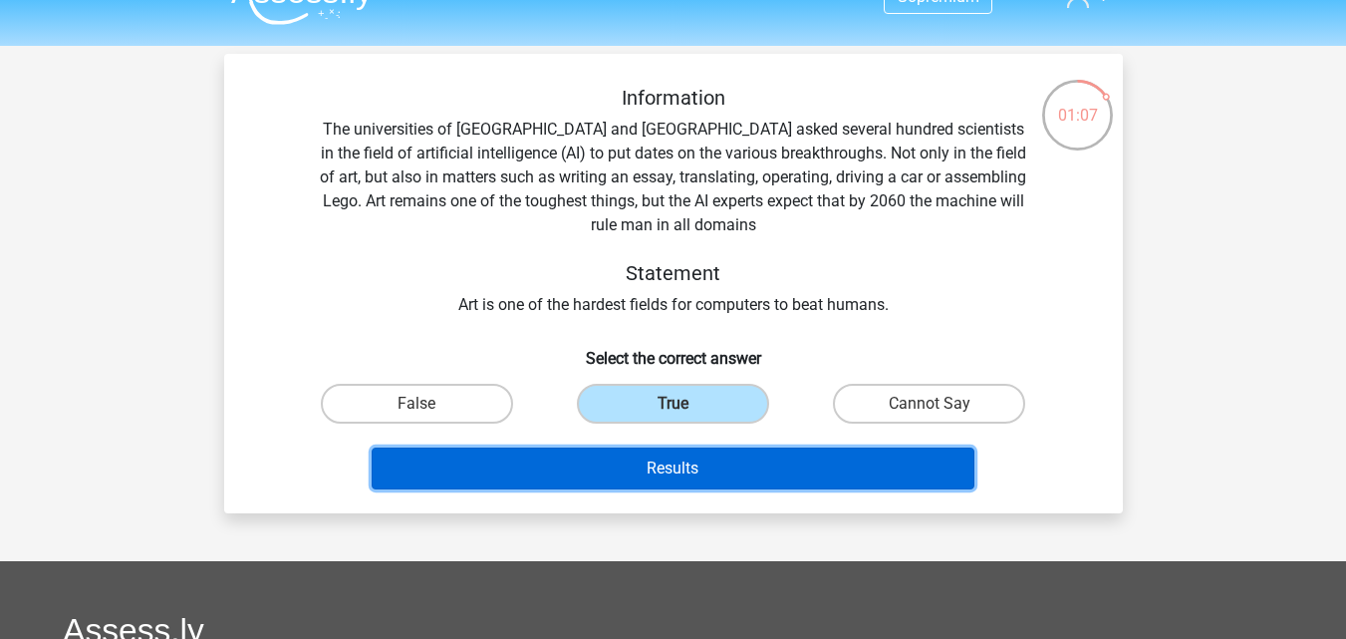
click at [714, 462] on button "Results" at bounding box center [673, 468] width 603 height 42
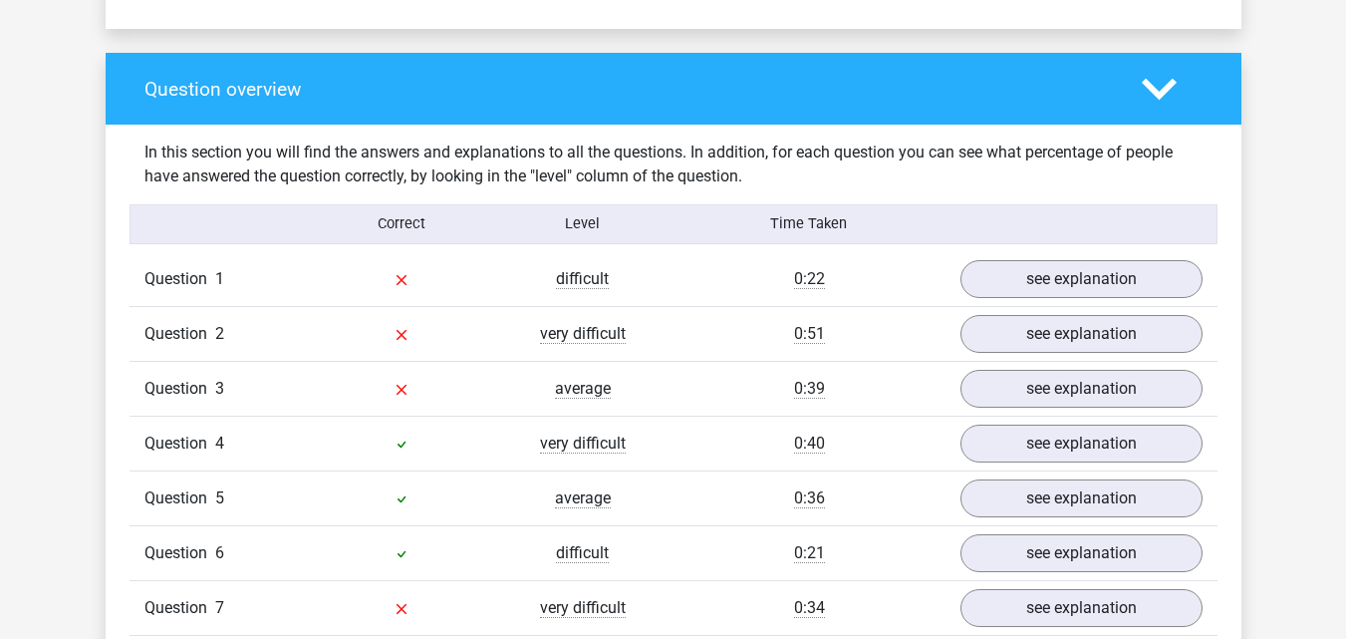
scroll to position [1417, 0]
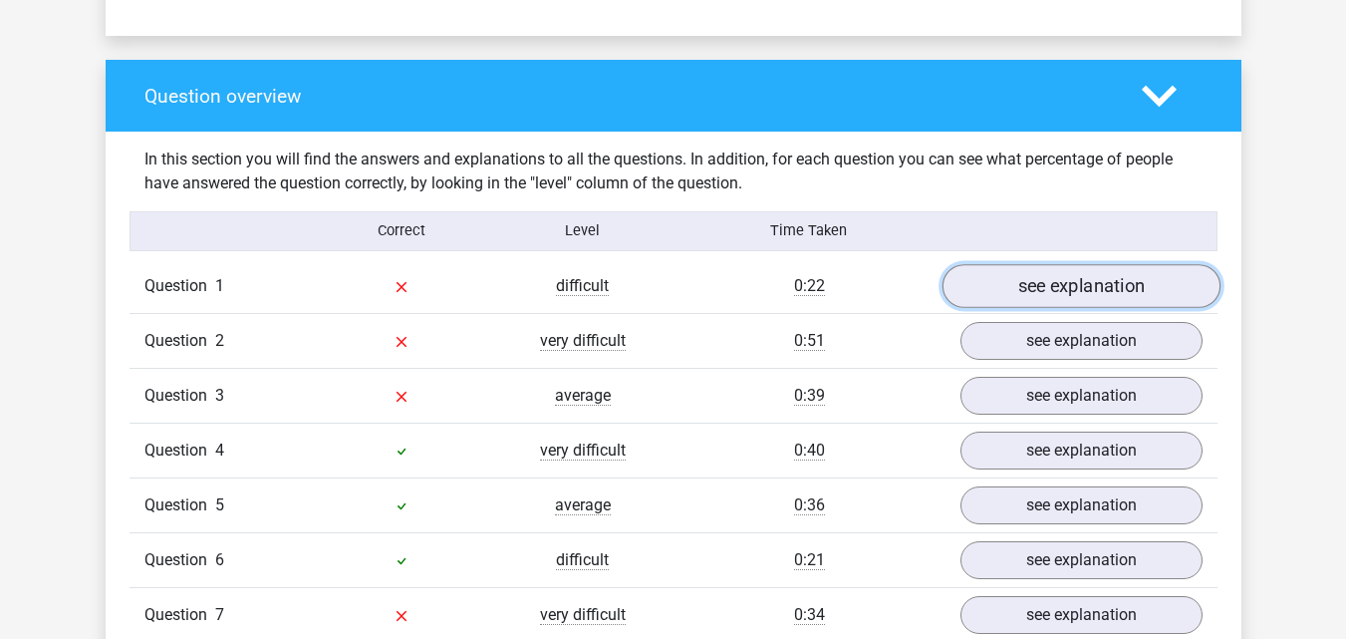
click at [1075, 288] on link "see explanation" at bounding box center [1080, 286] width 278 height 44
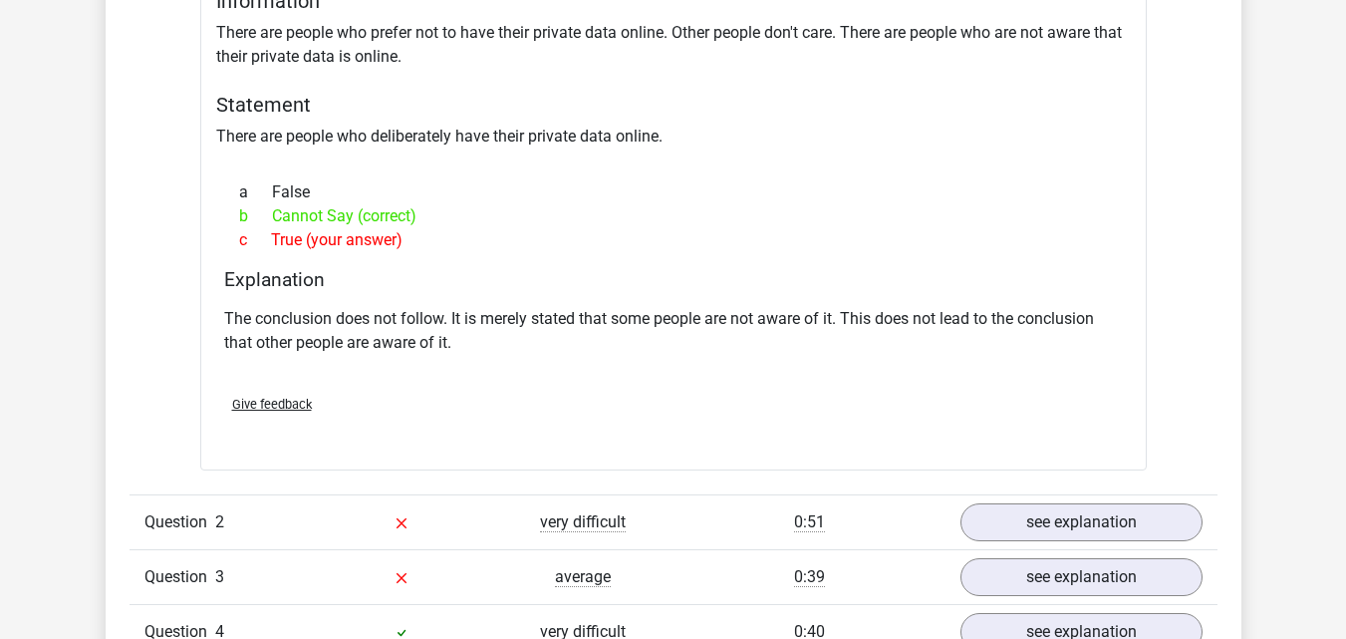
scroll to position [1837, 0]
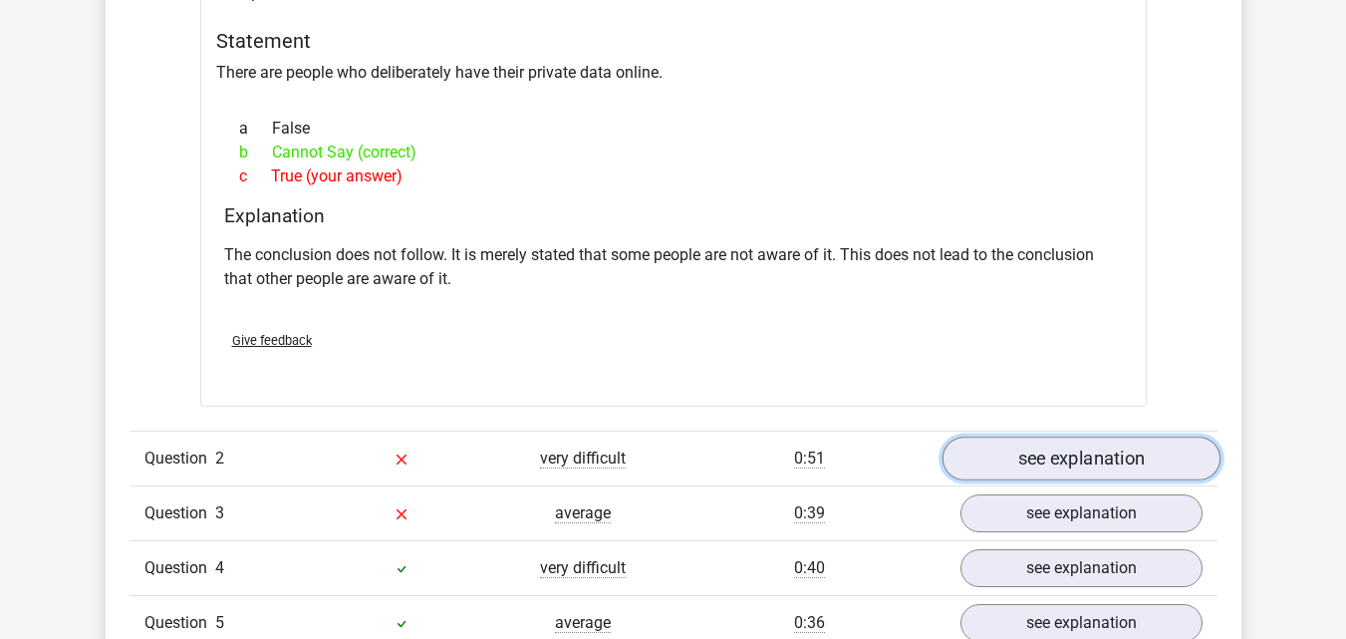
click at [1062, 468] on link "see explanation" at bounding box center [1080, 458] width 278 height 44
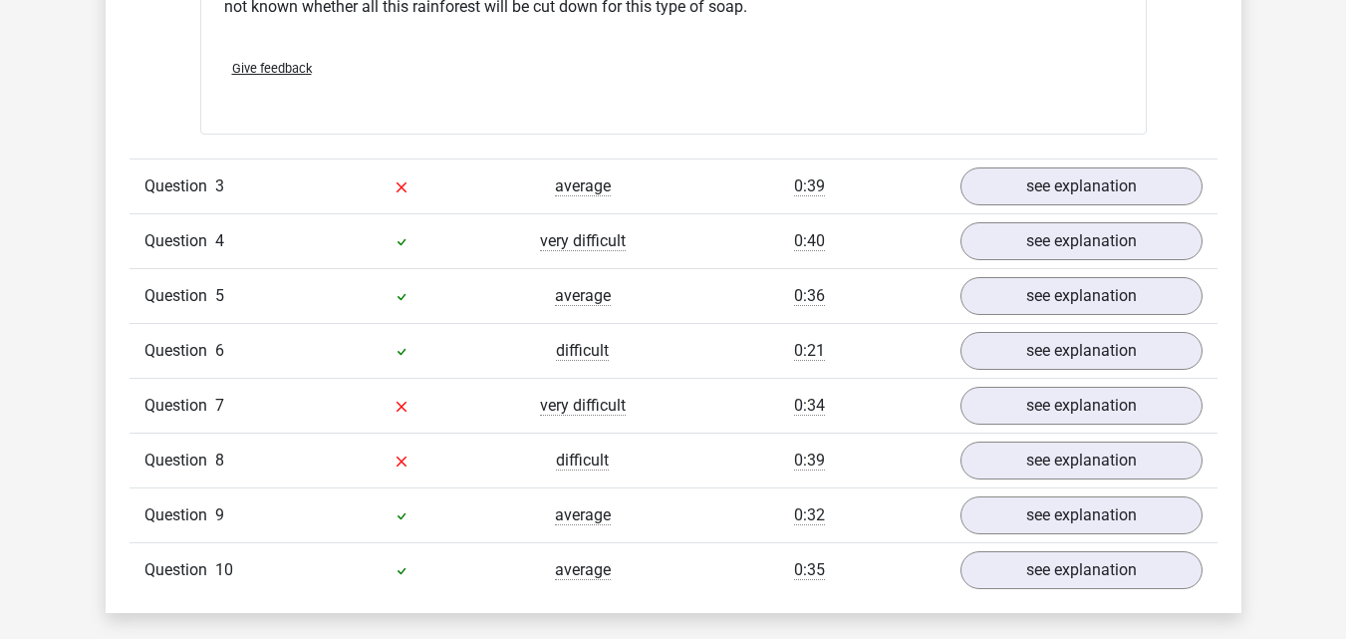
scroll to position [2833, 0]
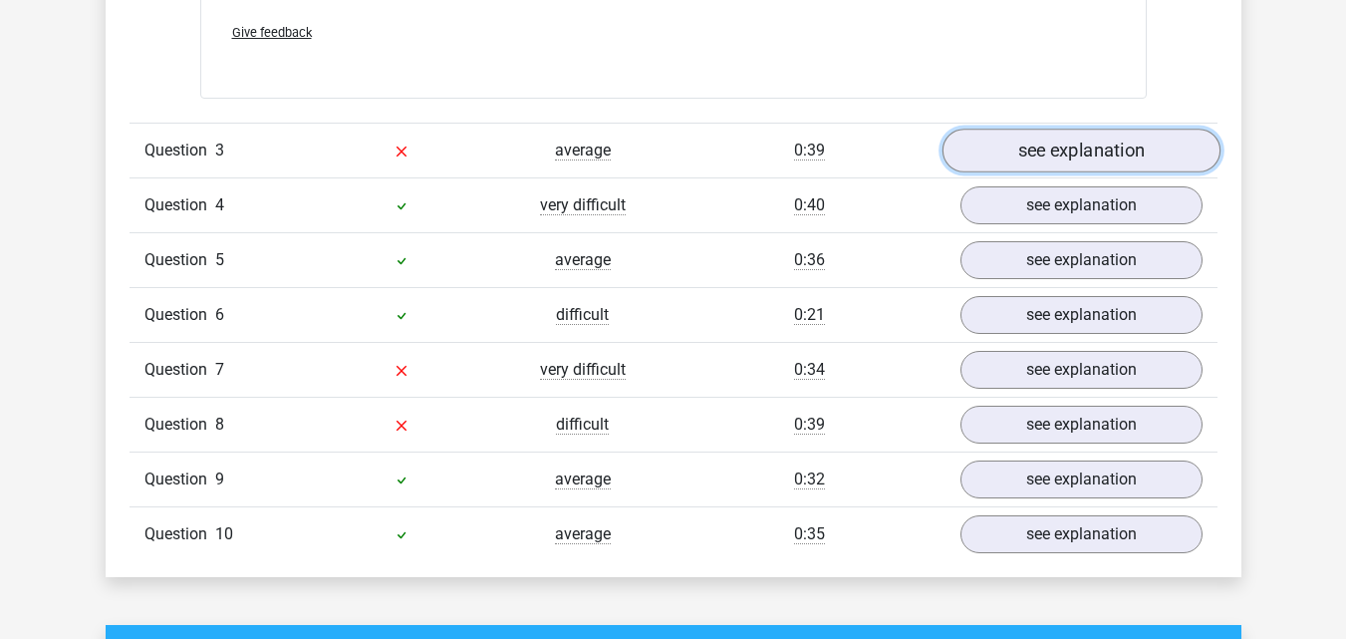
click at [1125, 164] on link "see explanation" at bounding box center [1080, 152] width 278 height 44
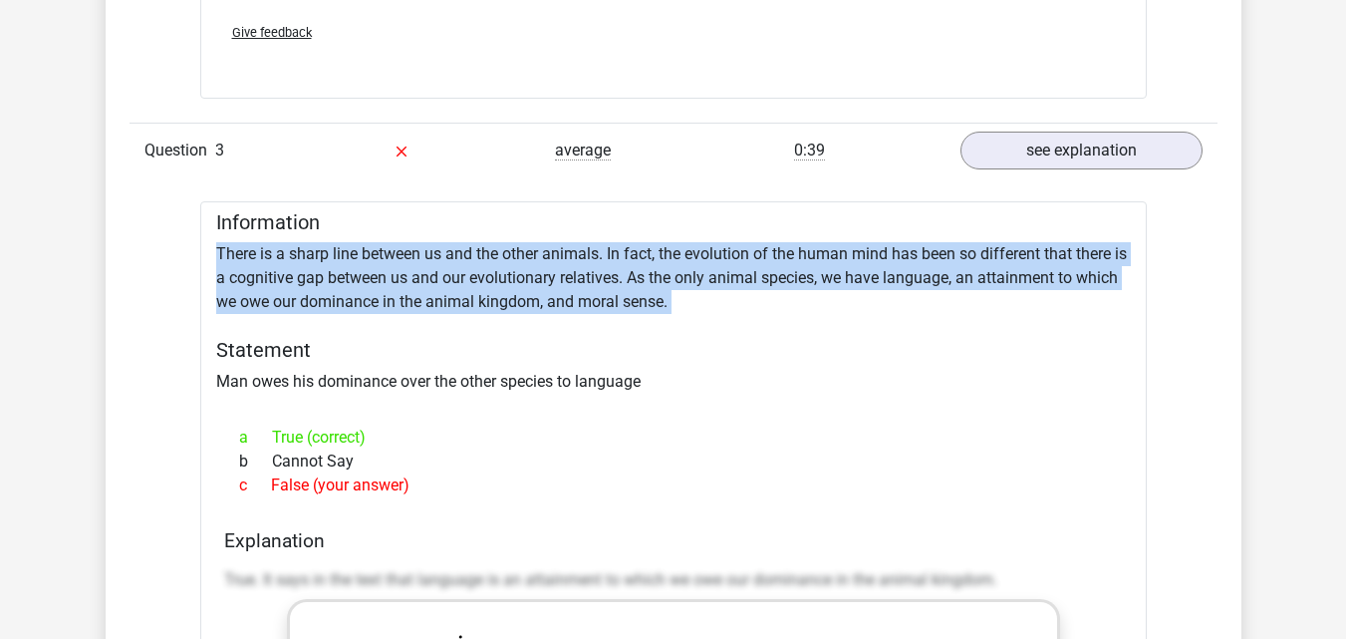
drag, startPoint x: 1345, startPoint y: 309, endPoint x: 1352, endPoint y: 322, distance: 14.7
click at [1345, 322] on html "Go premium f filipthegreat2010@hotmail.com" at bounding box center [673, 431] width 1346 height 6529
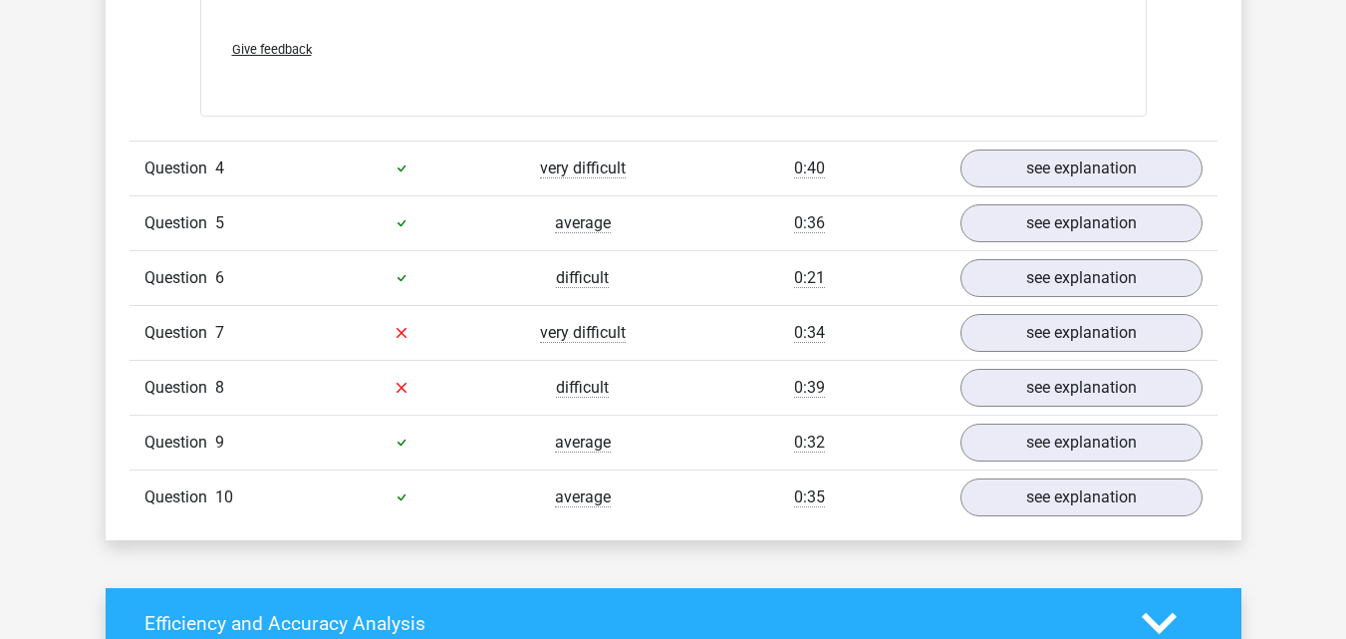
scroll to position [3988, 0]
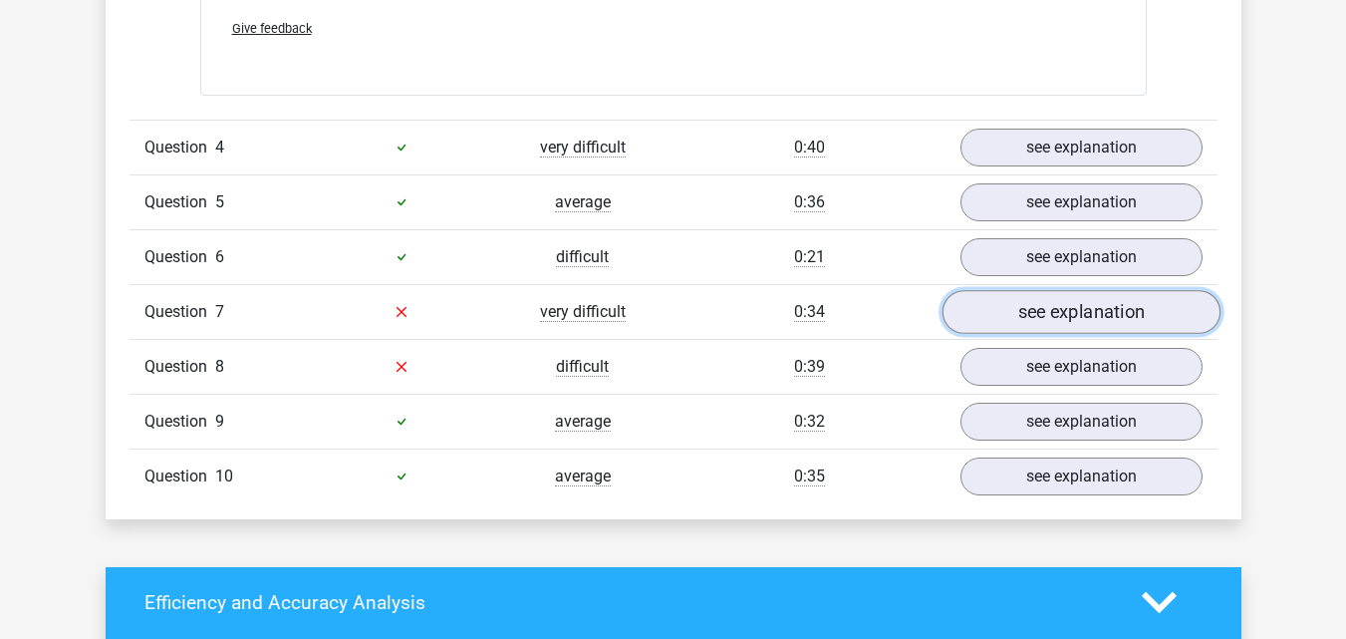
click at [1096, 318] on link "see explanation" at bounding box center [1080, 312] width 278 height 44
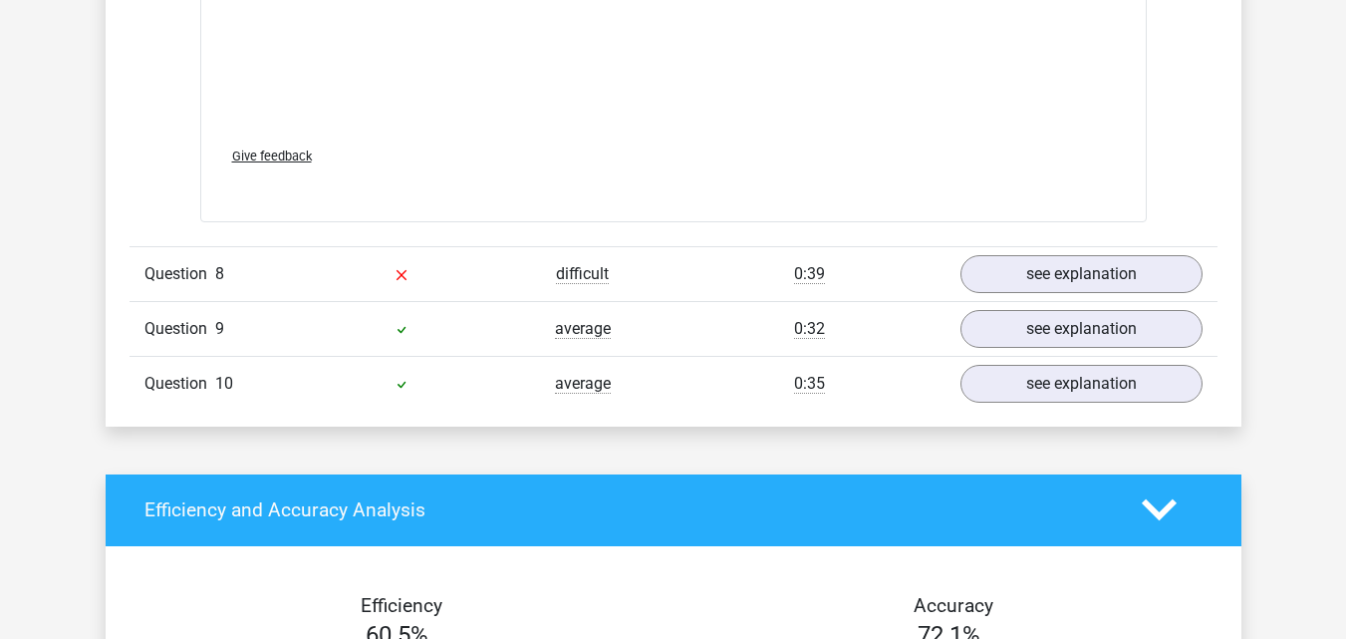
scroll to position [5153, 0]
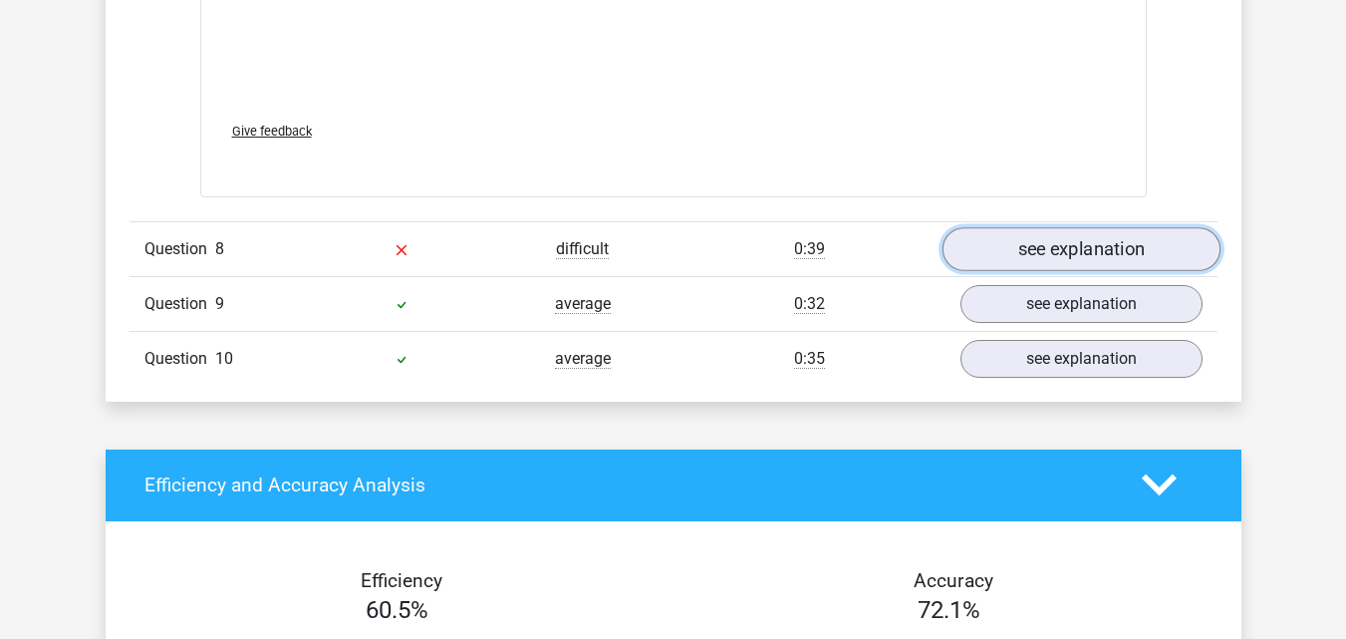
click at [1093, 236] on link "see explanation" at bounding box center [1080, 249] width 278 height 44
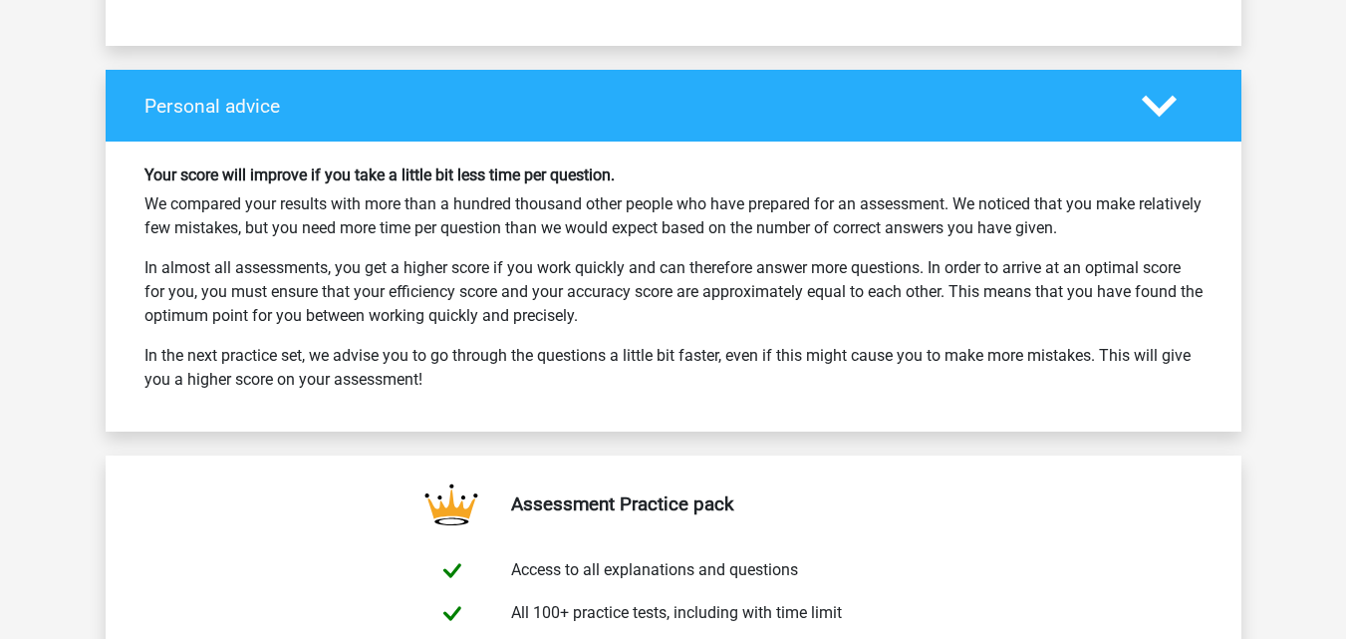
scroll to position [6710, 0]
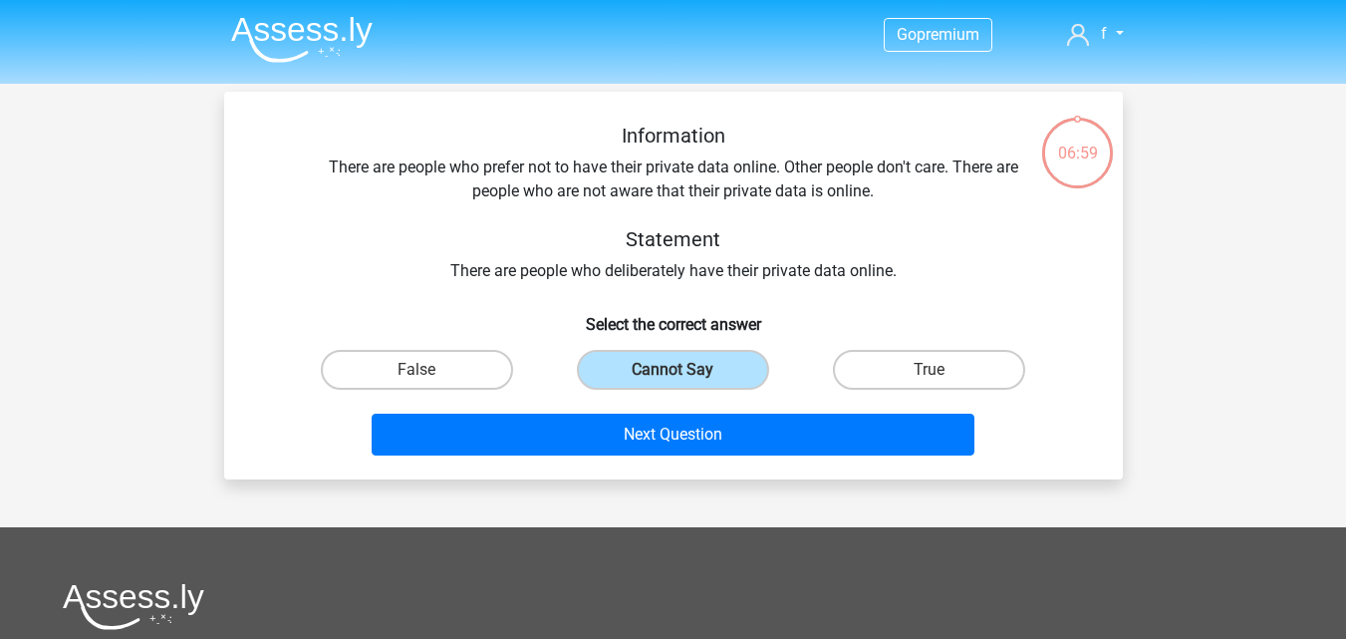
scroll to position [38, 0]
